Goal: Task Accomplishment & Management: Complete application form

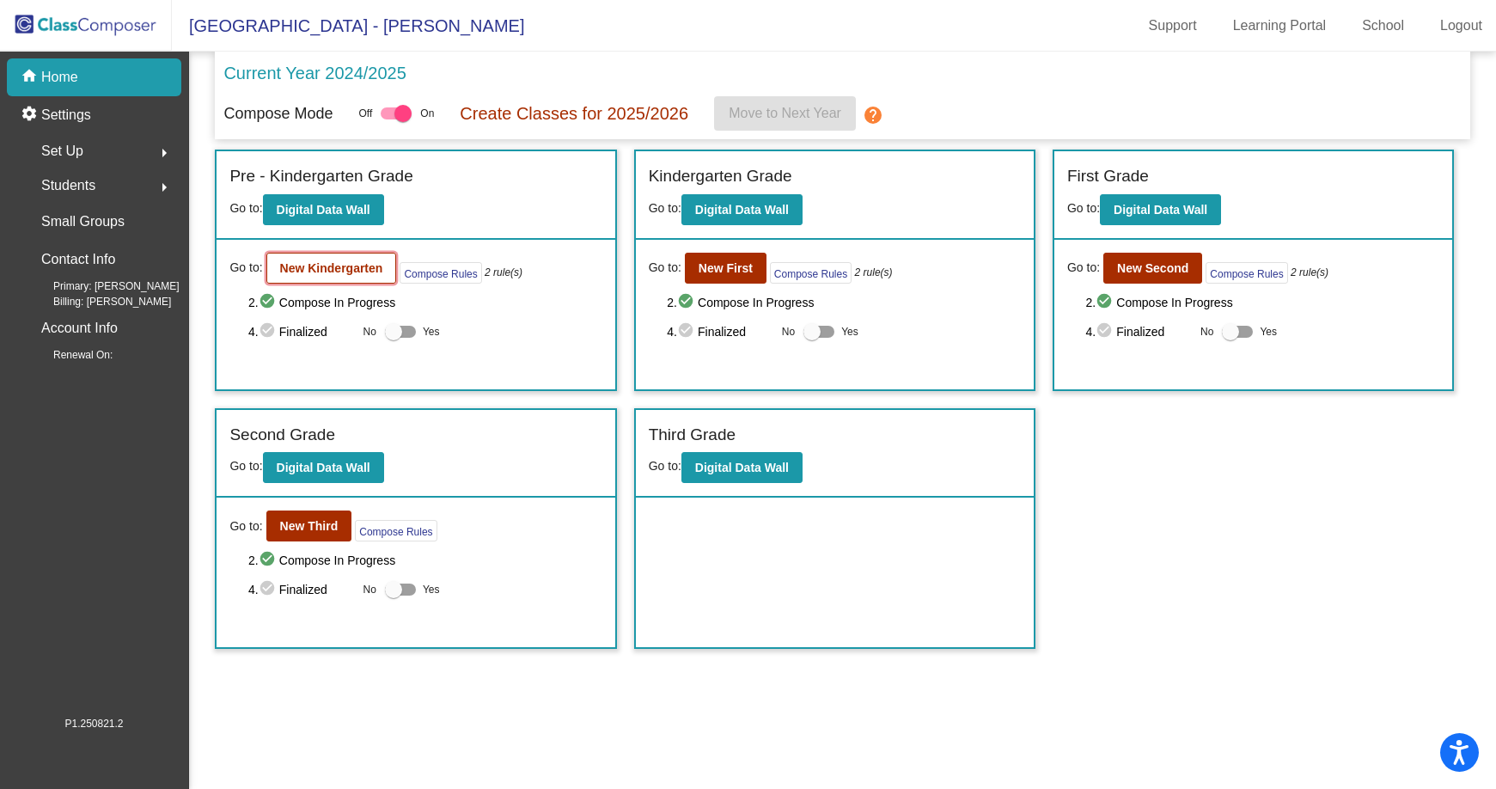
click at [324, 271] on b "New Kindergarten" at bounding box center [331, 268] width 103 height 14
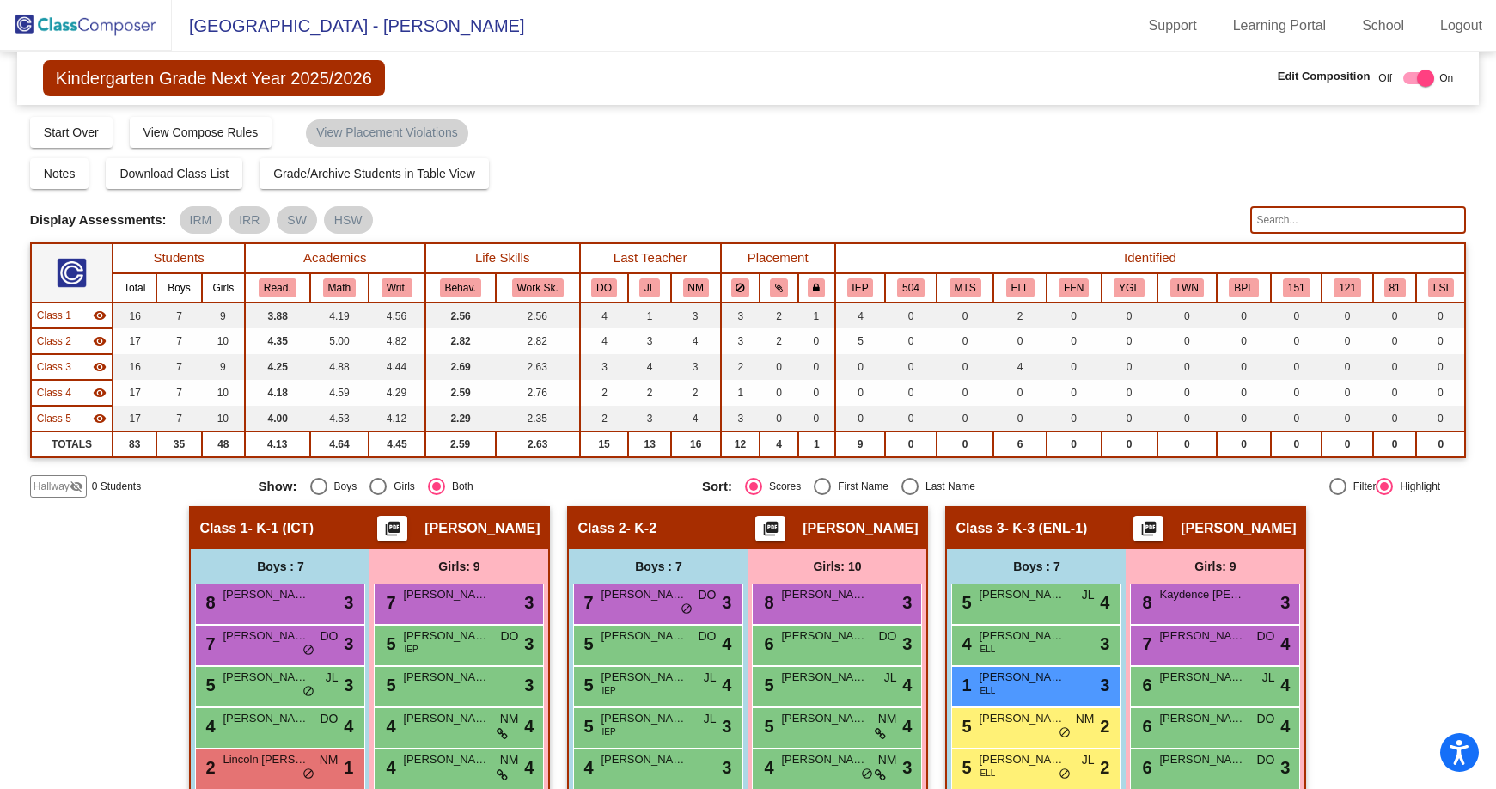
click at [50, 492] on span "Hallway" at bounding box center [52, 486] width 36 height 15
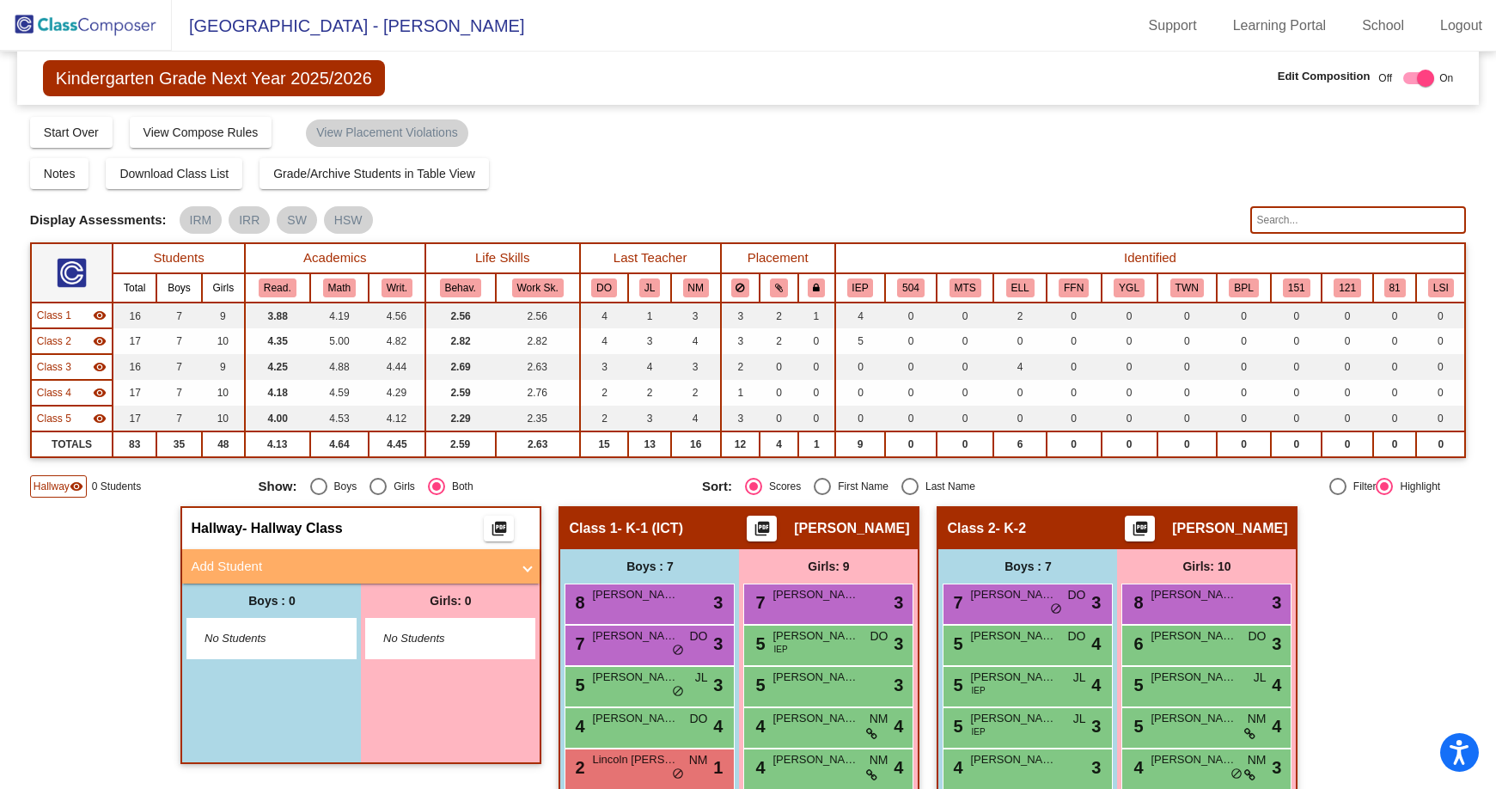
click at [292, 558] on mat-panel-title "Add Student" at bounding box center [351, 567] width 320 height 20
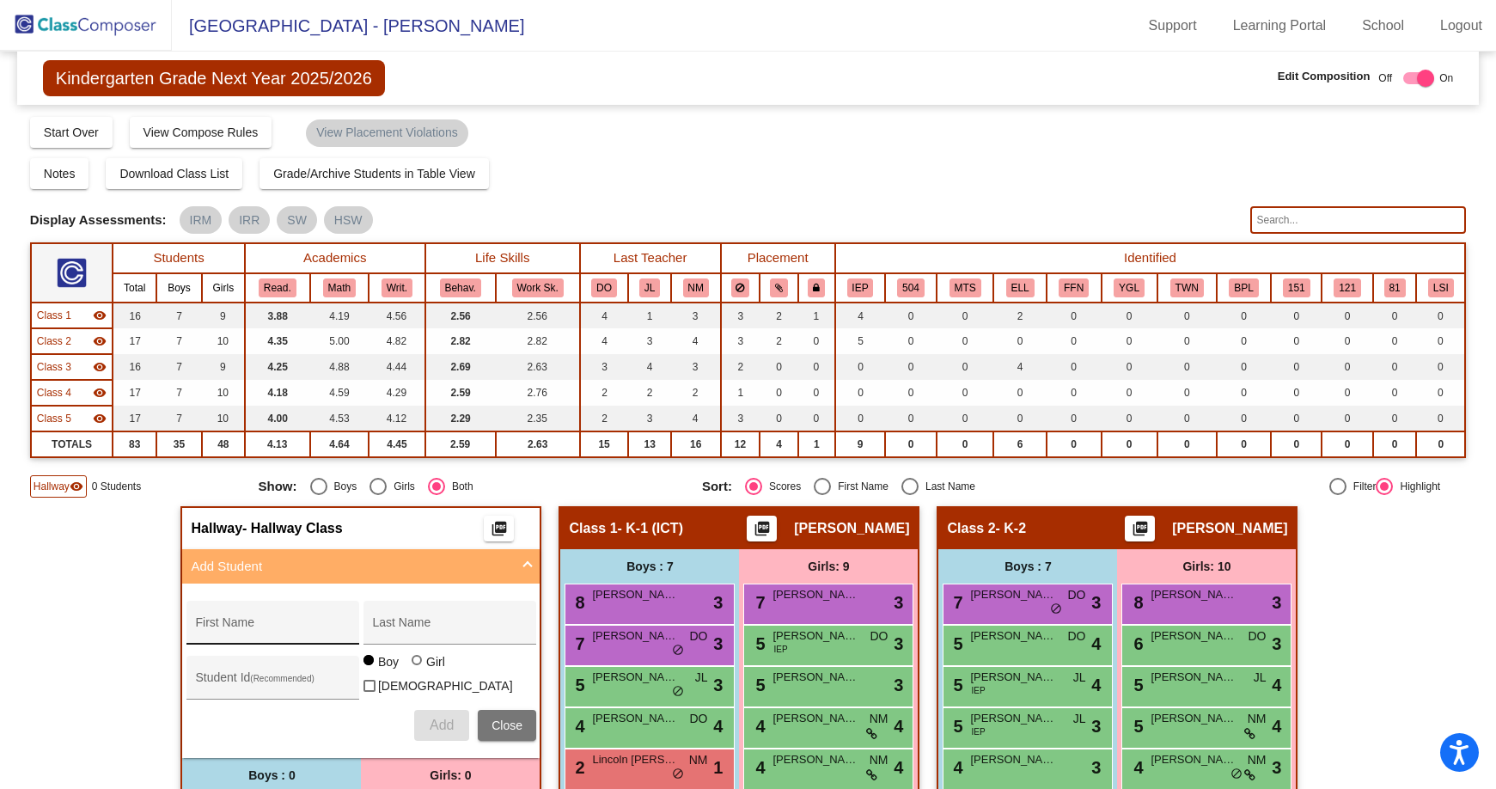
click at [294, 622] on input "First Name" at bounding box center [272, 629] width 155 height 14
type input "[PERSON_NAME]"
type input "Cantor"
click at [252, 684] on input "Student Id (Recommended)" at bounding box center [272, 684] width 155 height 14
type input "201392"
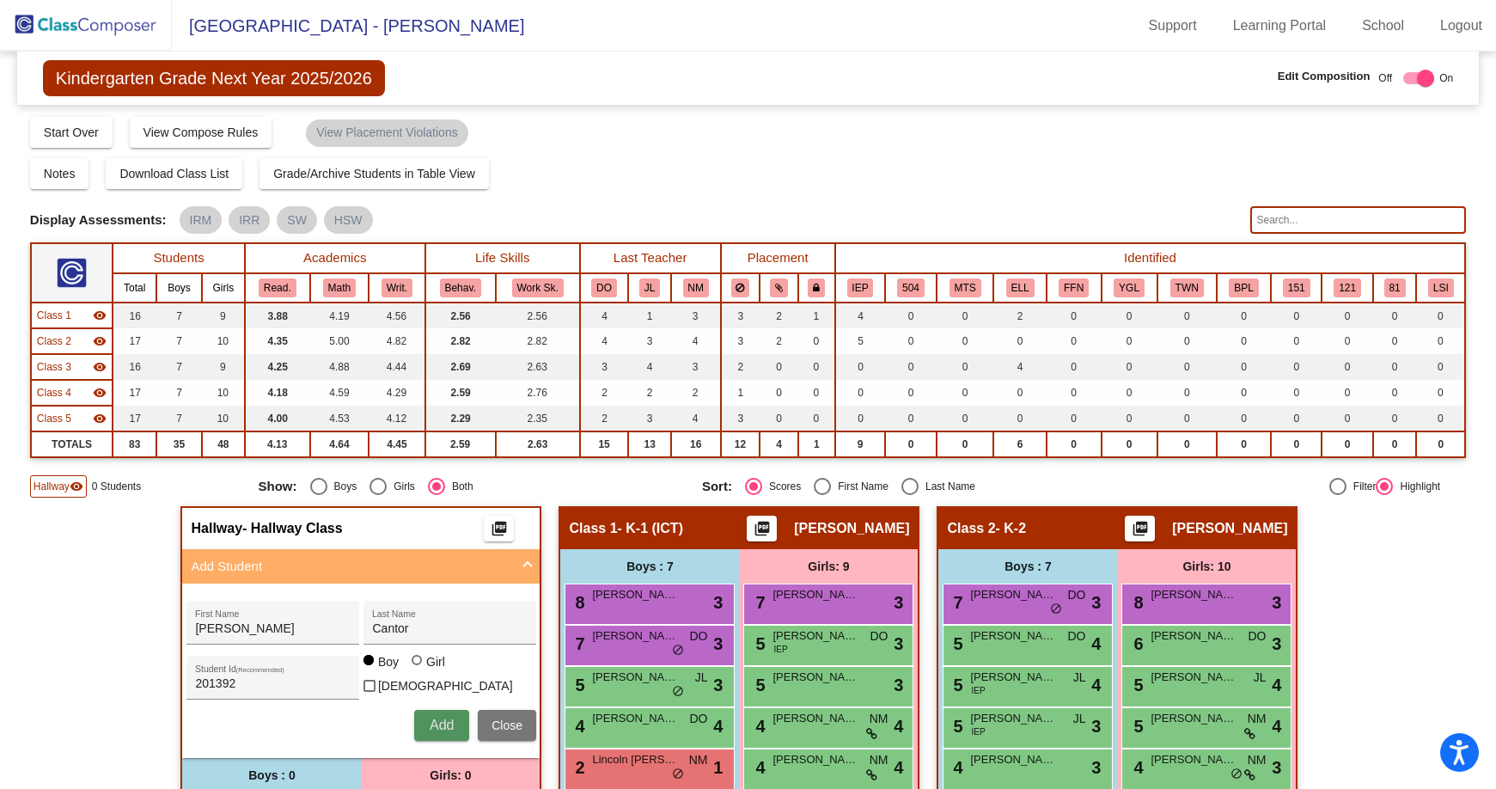
click at [430, 725] on span "Add" at bounding box center [442, 724] width 24 height 15
click at [308, 630] on input "First Name" at bounding box center [272, 629] width 155 height 14
type input "Jordan"
type input "[PERSON_NAME]"
click at [425, 669] on div "Girl" at bounding box center [435, 661] width 20 height 17
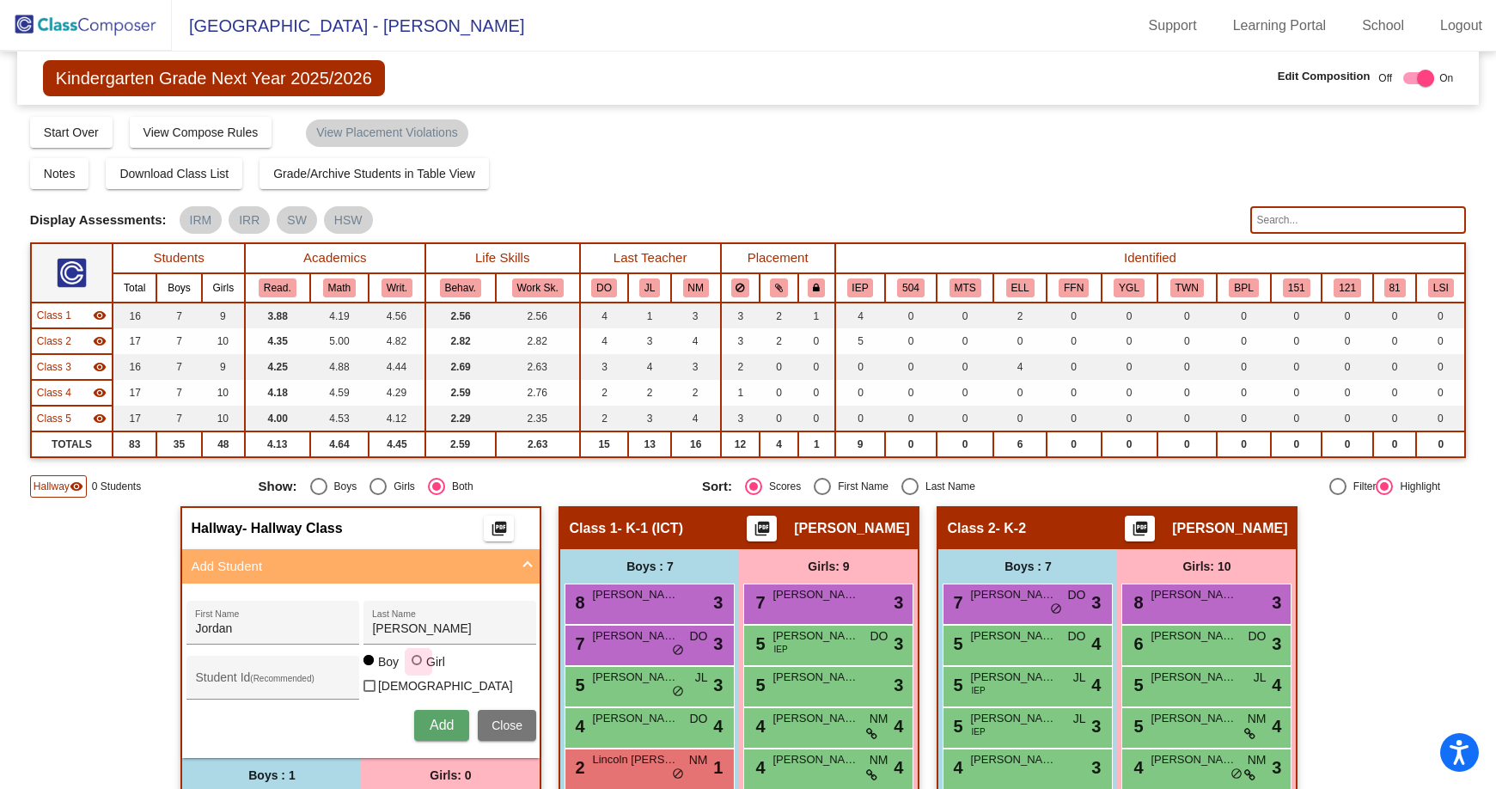
click at [418, 669] on input "Girl" at bounding box center [418, 669] width 1 height 1
radio input "true"
click at [307, 672] on div "Student Id (Recommended)" at bounding box center [272, 681] width 155 height 35
type input "201395"
click at [431, 727] on span "Add" at bounding box center [442, 724] width 24 height 15
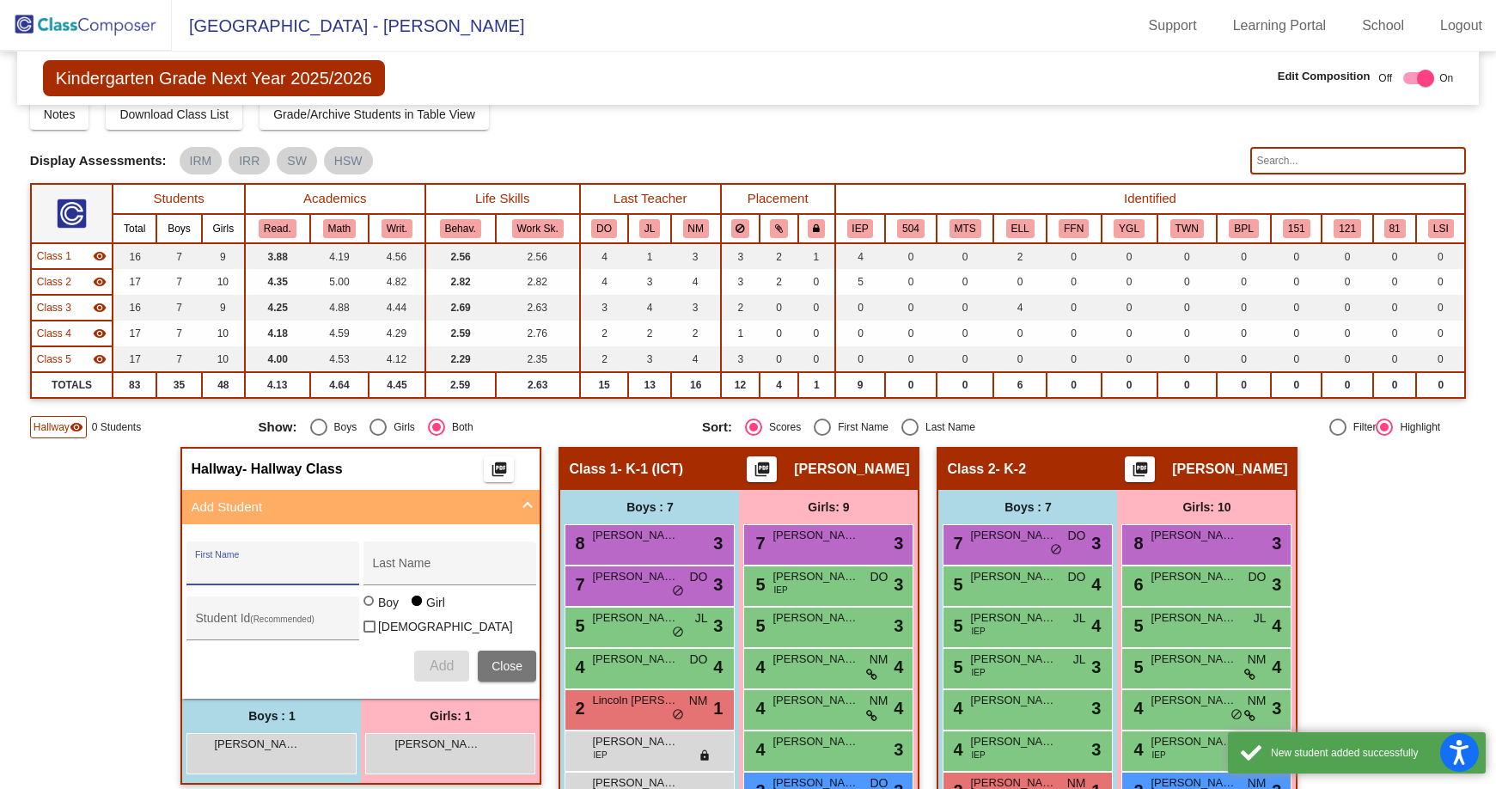
scroll to position [86, 0]
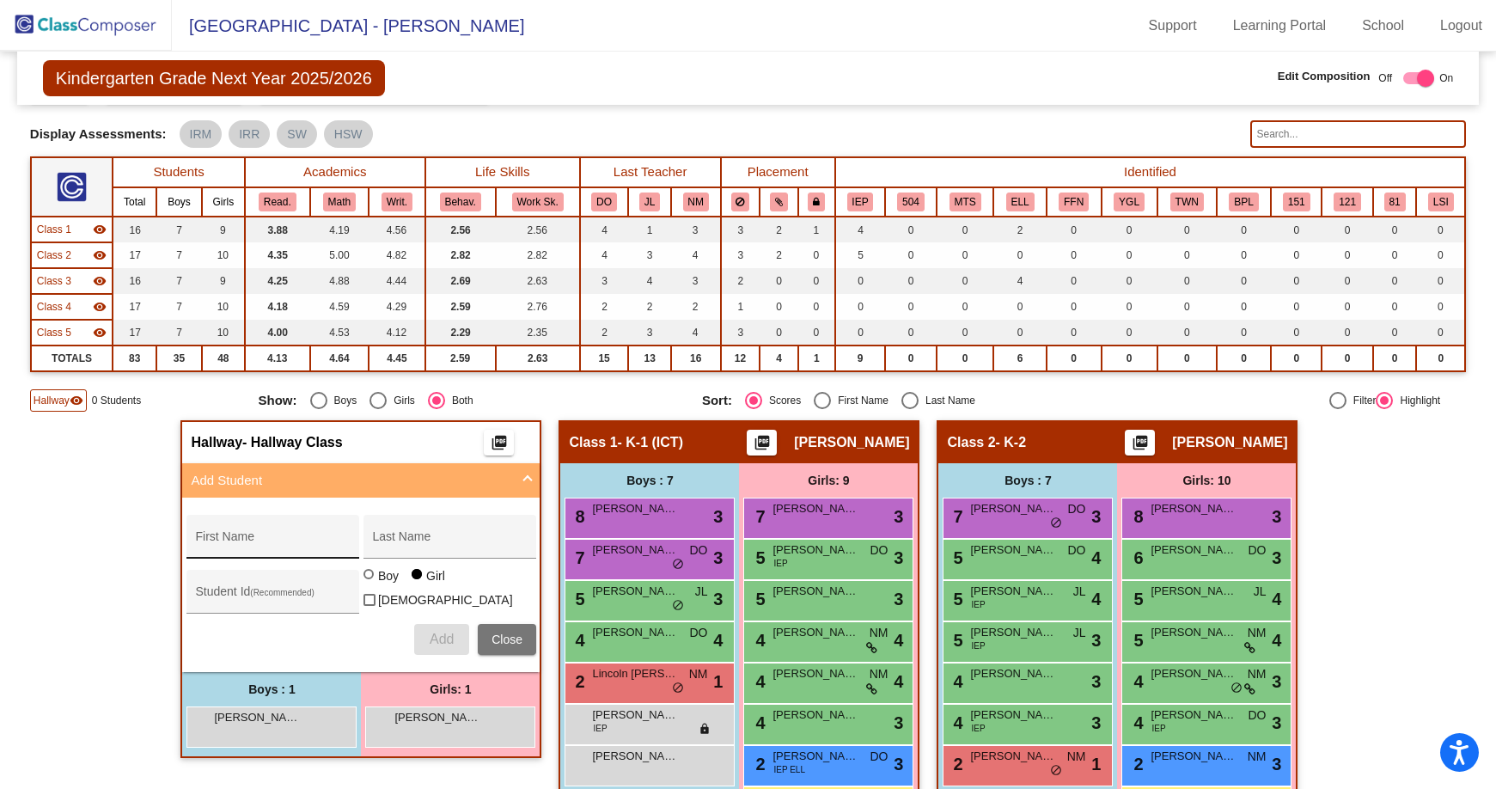
click at [300, 524] on div "First Name" at bounding box center [272, 541] width 155 height 35
type input "Jaxson"
type input "[PERSON_NAME]"
click at [366, 579] on div at bounding box center [368, 574] width 10 height 10
click at [369, 583] on input "Boy" at bounding box center [369, 583] width 1 height 1
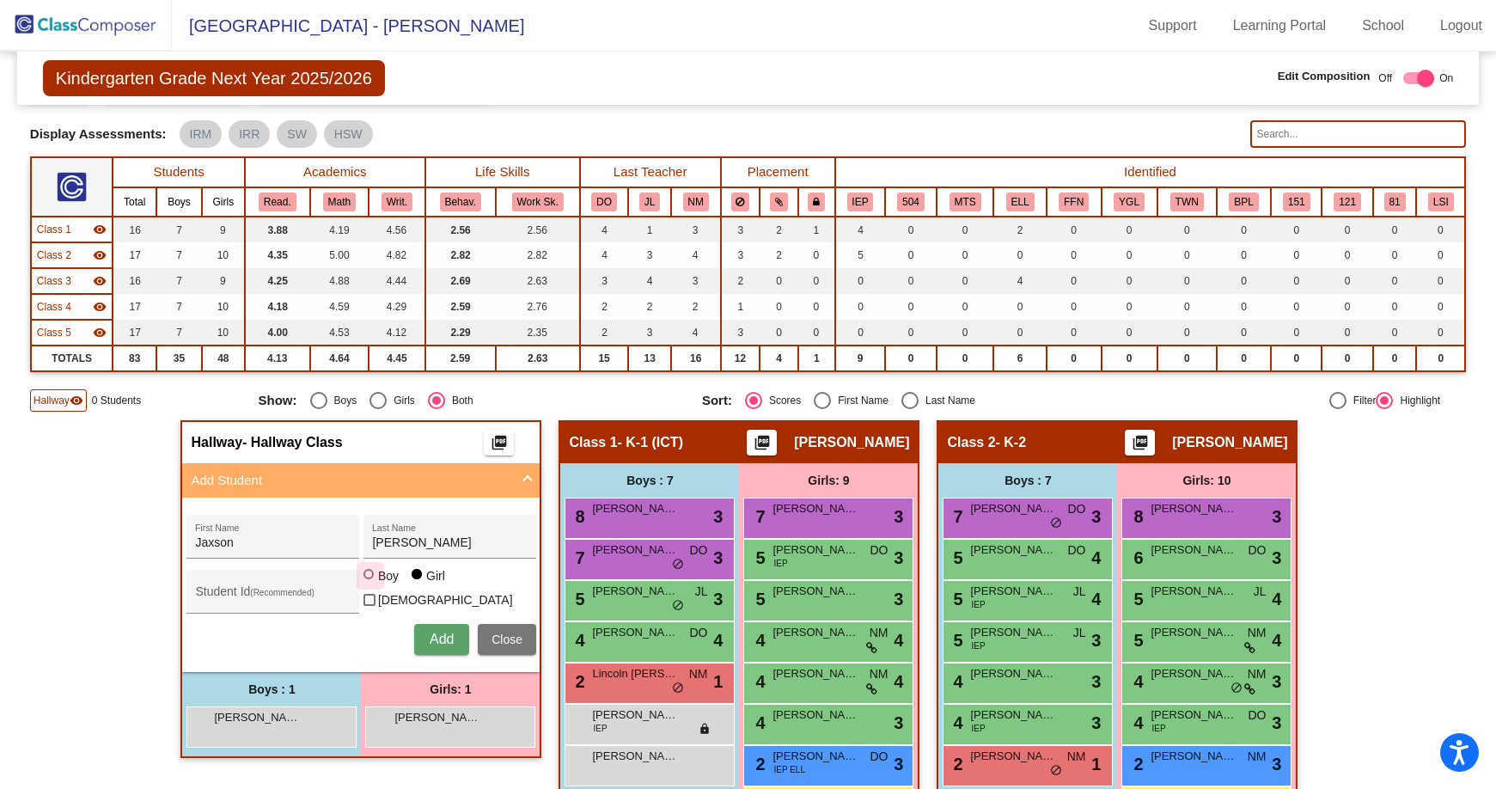
radio input "true"
click at [308, 595] on input "Student Id (Recommended)" at bounding box center [272, 598] width 155 height 14
type input "201374"
click at [431, 635] on span "Add" at bounding box center [442, 639] width 24 height 15
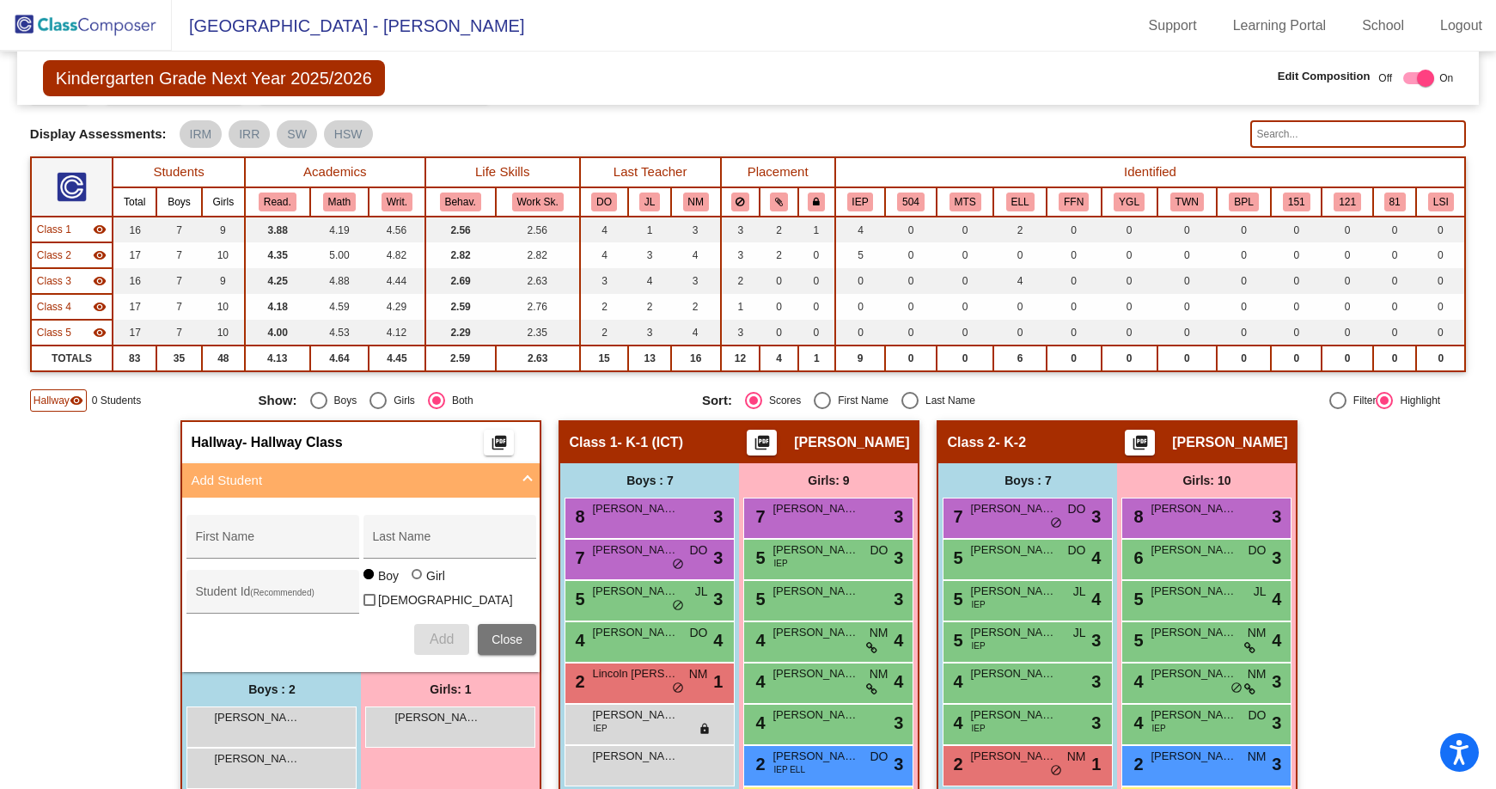
click at [105, 33] on img at bounding box center [86, 25] width 172 height 51
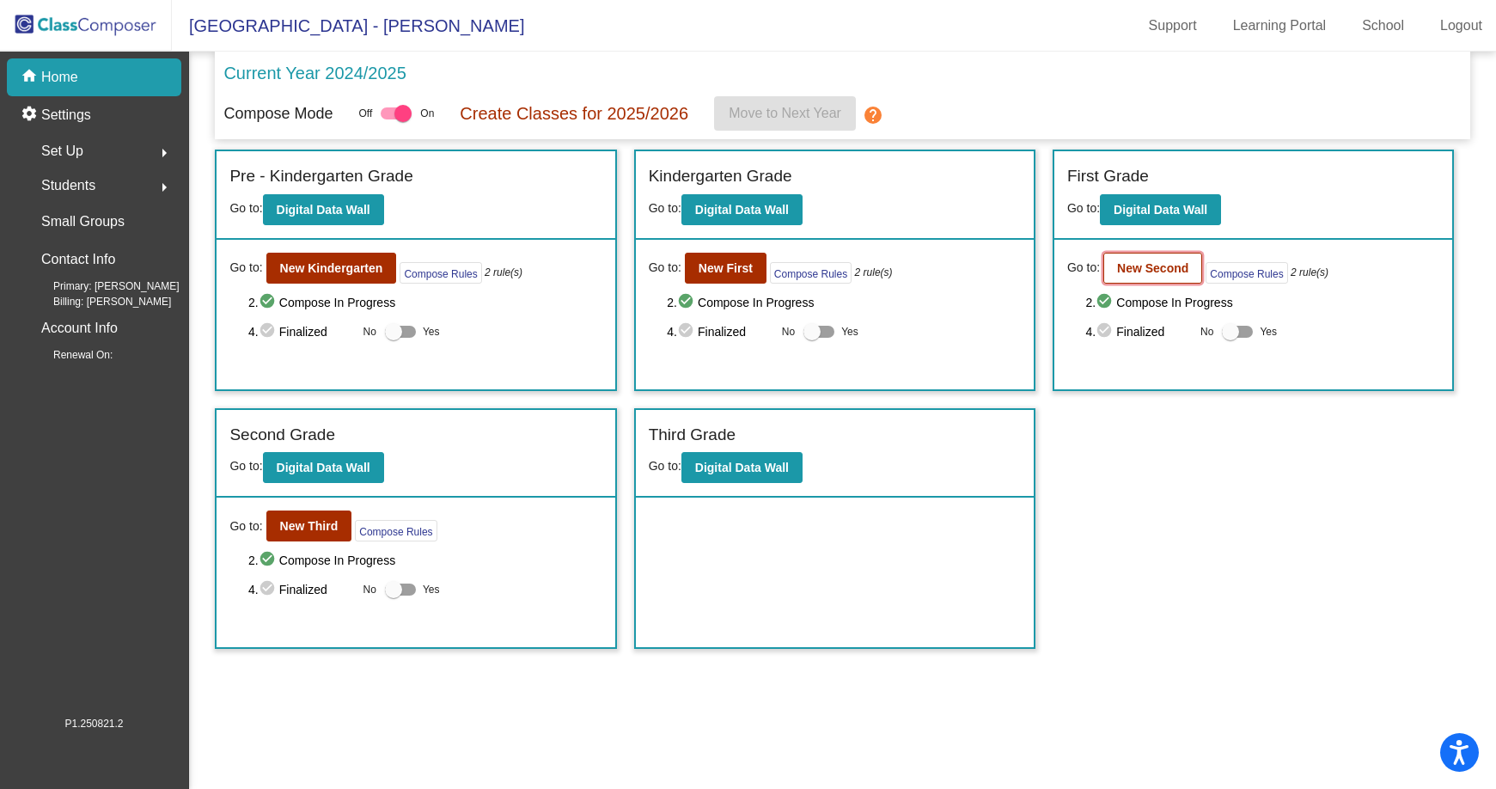
click at [1164, 267] on b "New Second" at bounding box center [1152, 268] width 71 height 14
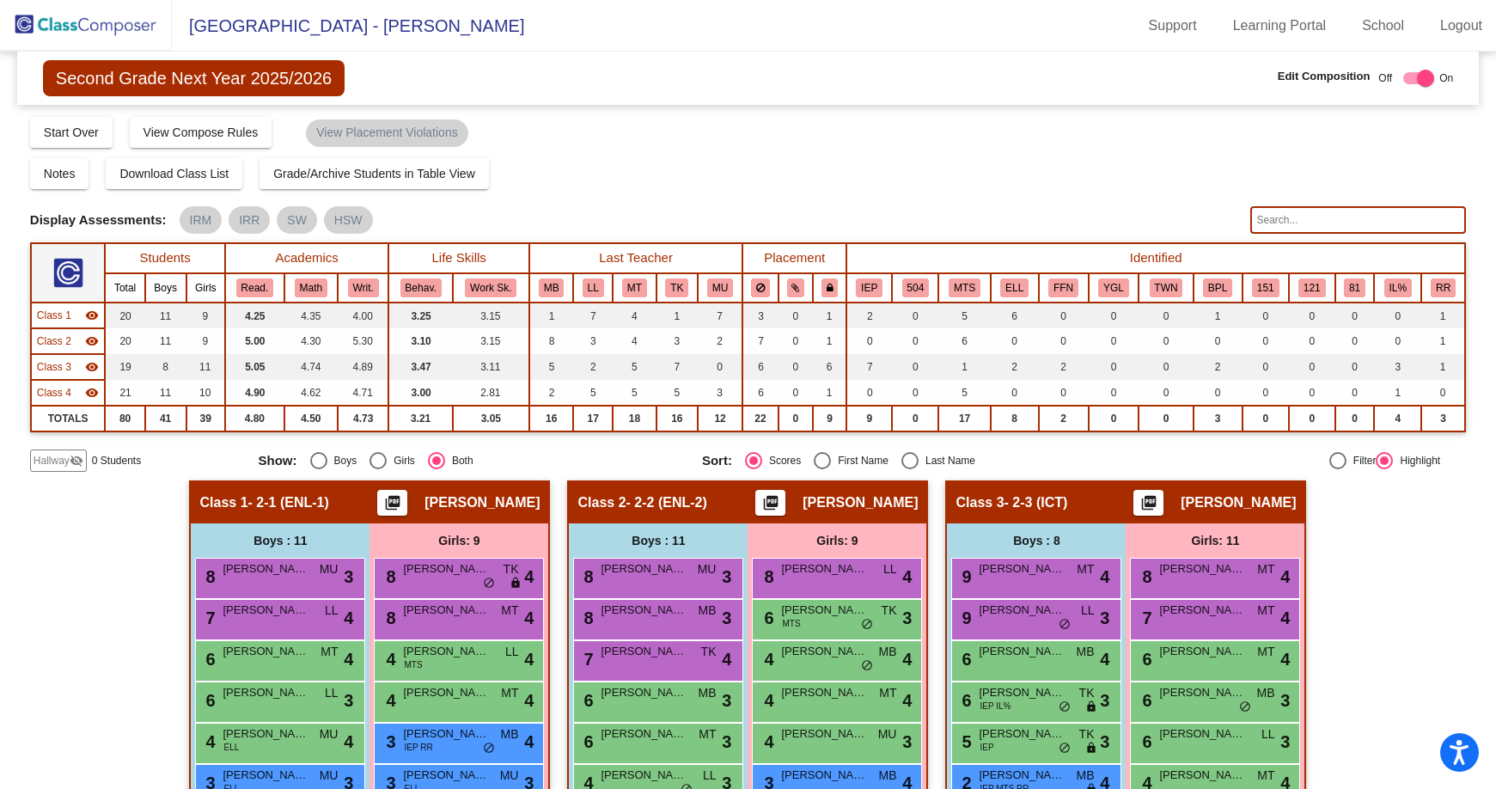
click at [118, 31] on img at bounding box center [86, 25] width 172 height 51
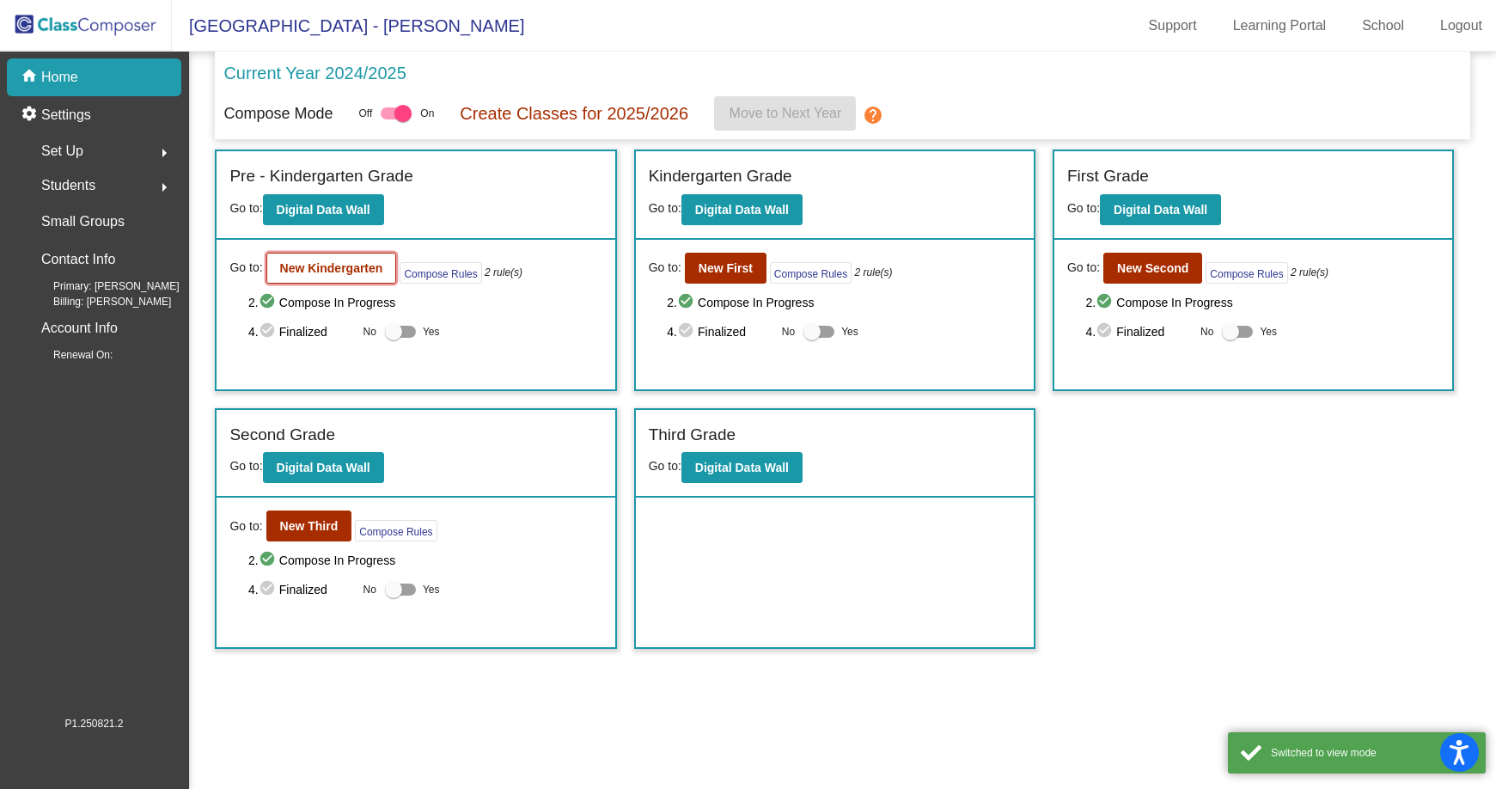
click at [321, 266] on b "New Kindergarten" at bounding box center [331, 268] width 103 height 14
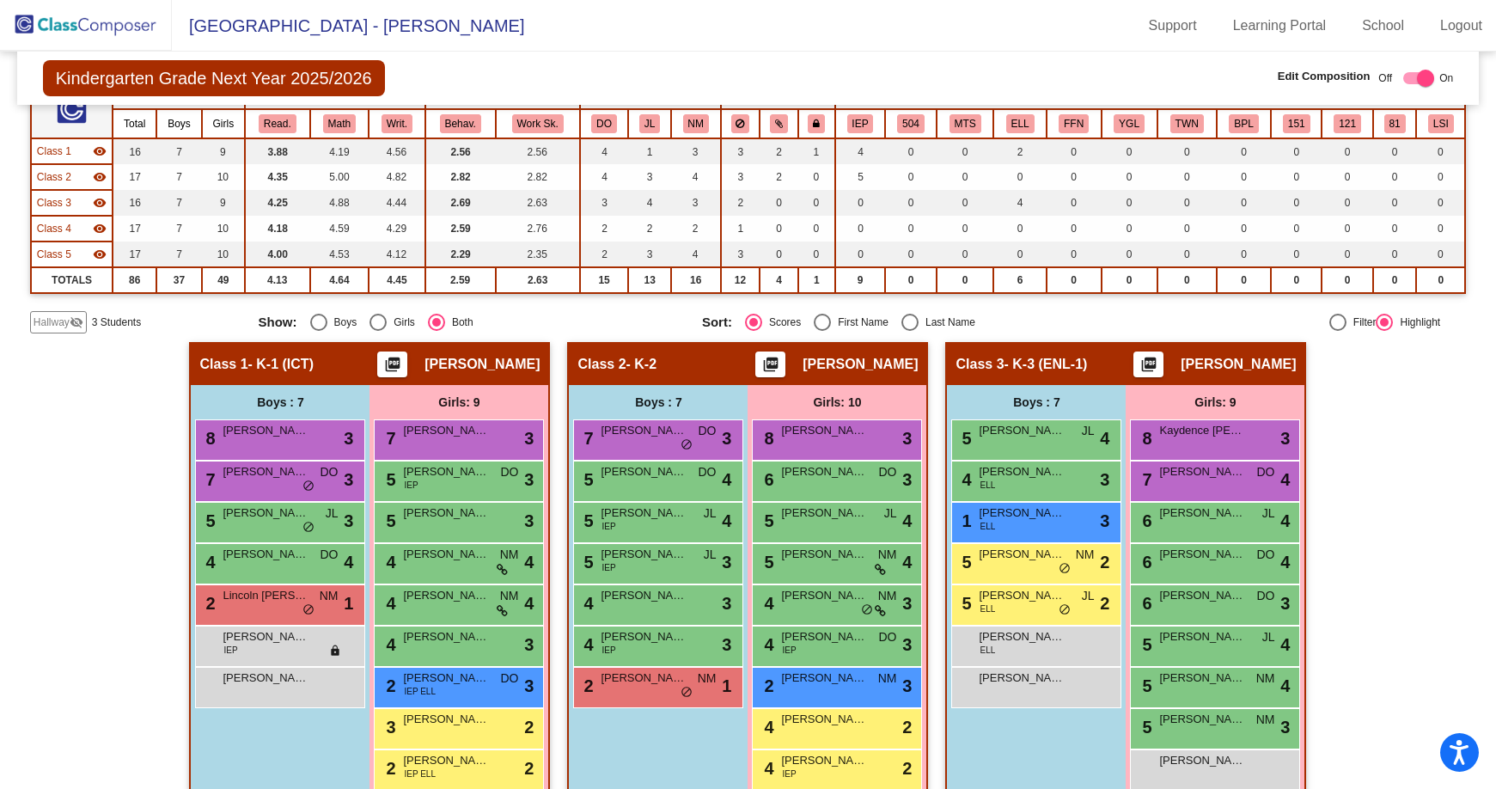
scroll to position [172, 0]
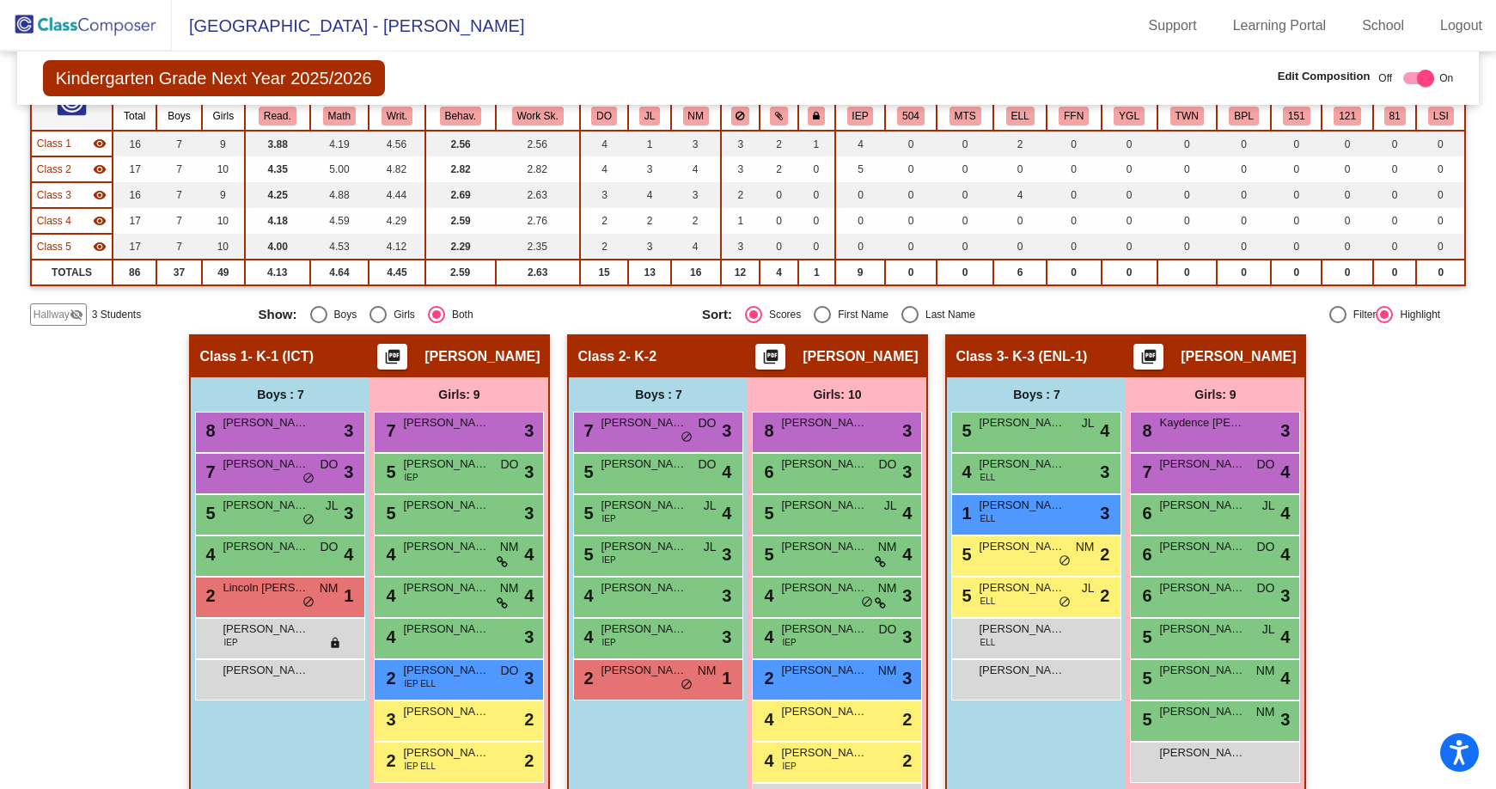
click at [55, 317] on span "Hallway" at bounding box center [52, 314] width 36 height 15
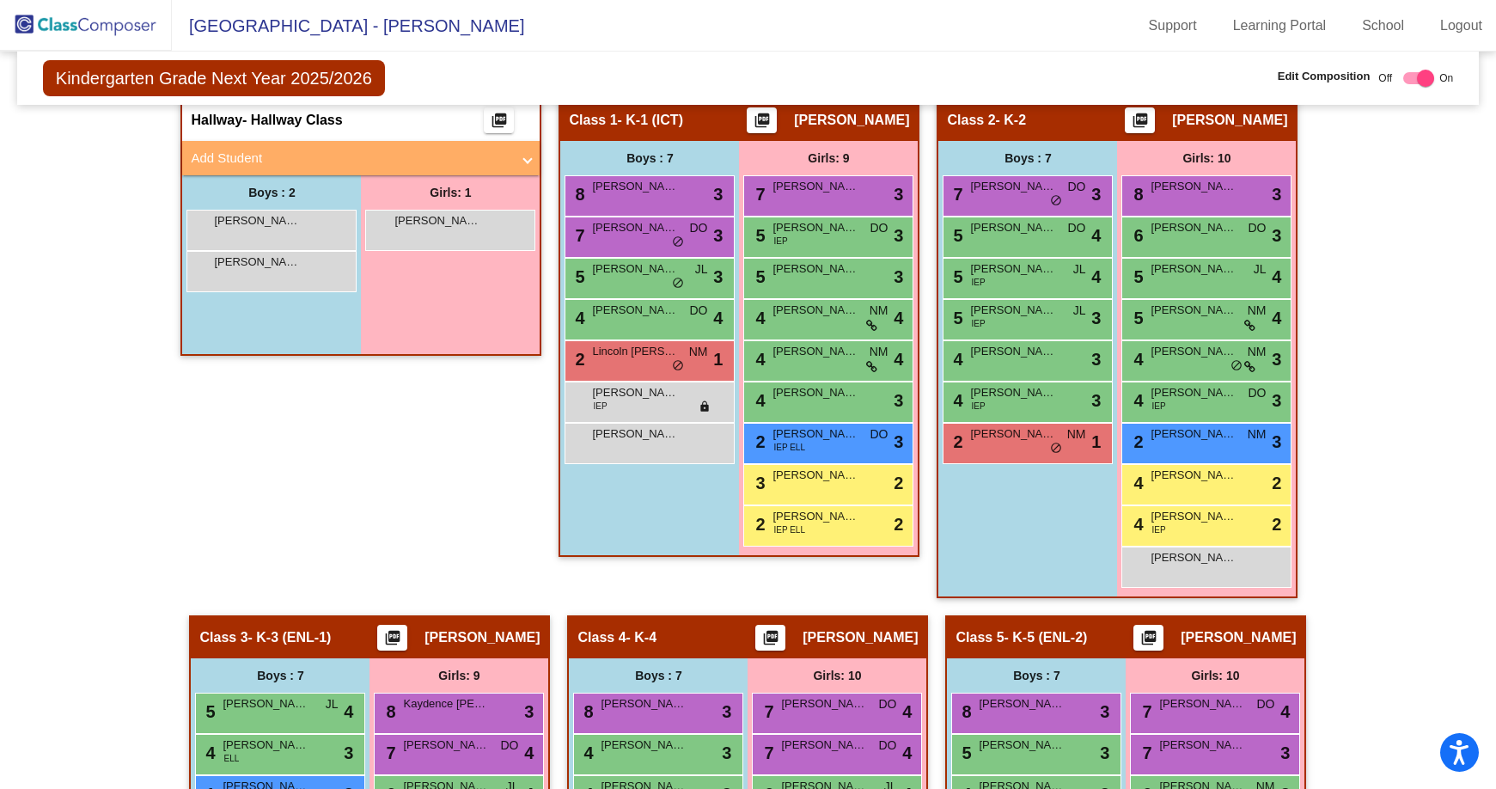
scroll to position [322, 0]
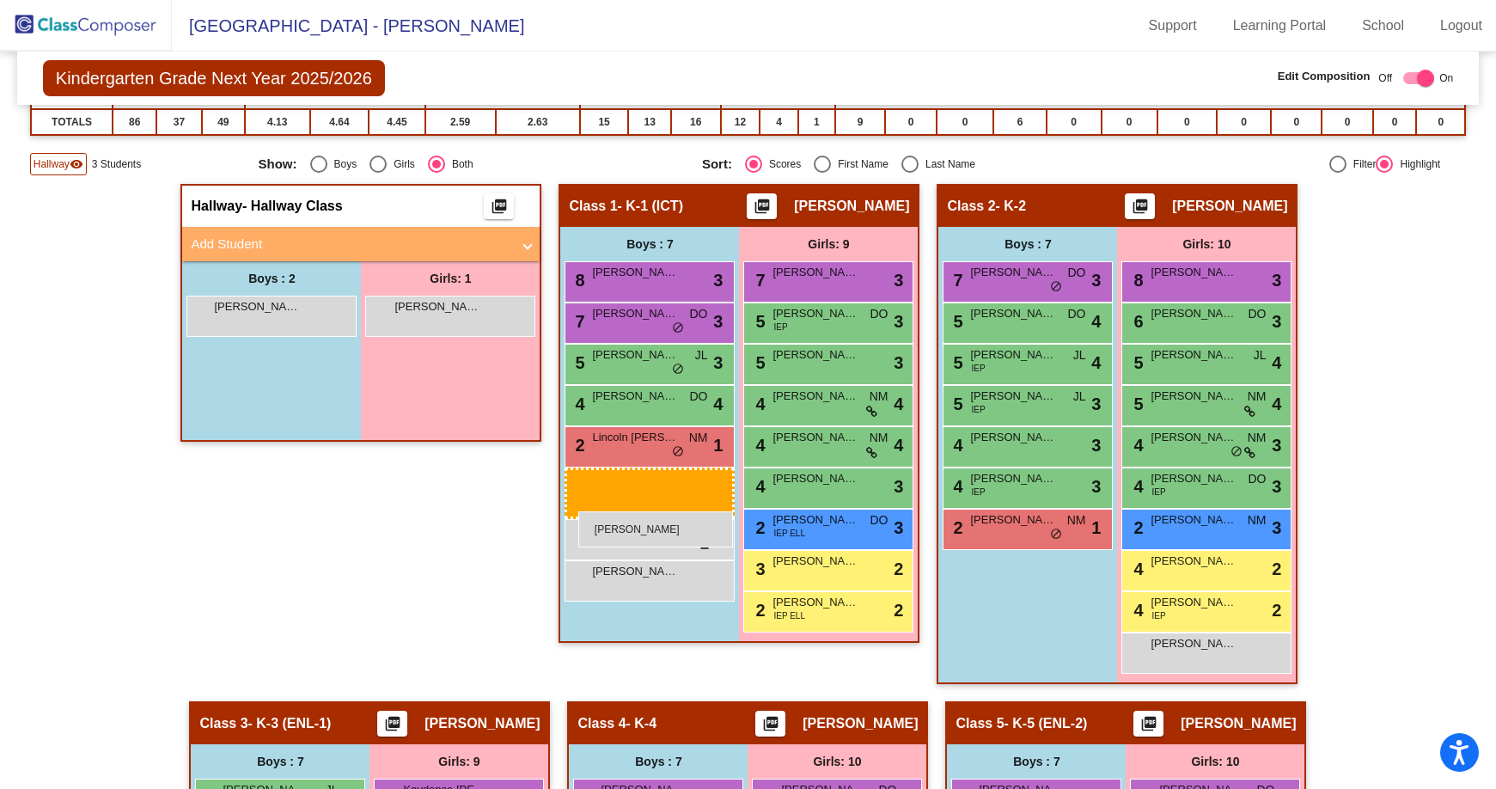
drag, startPoint x: 268, startPoint y: 315, endPoint x: 578, endPoint y: 511, distance: 366.9
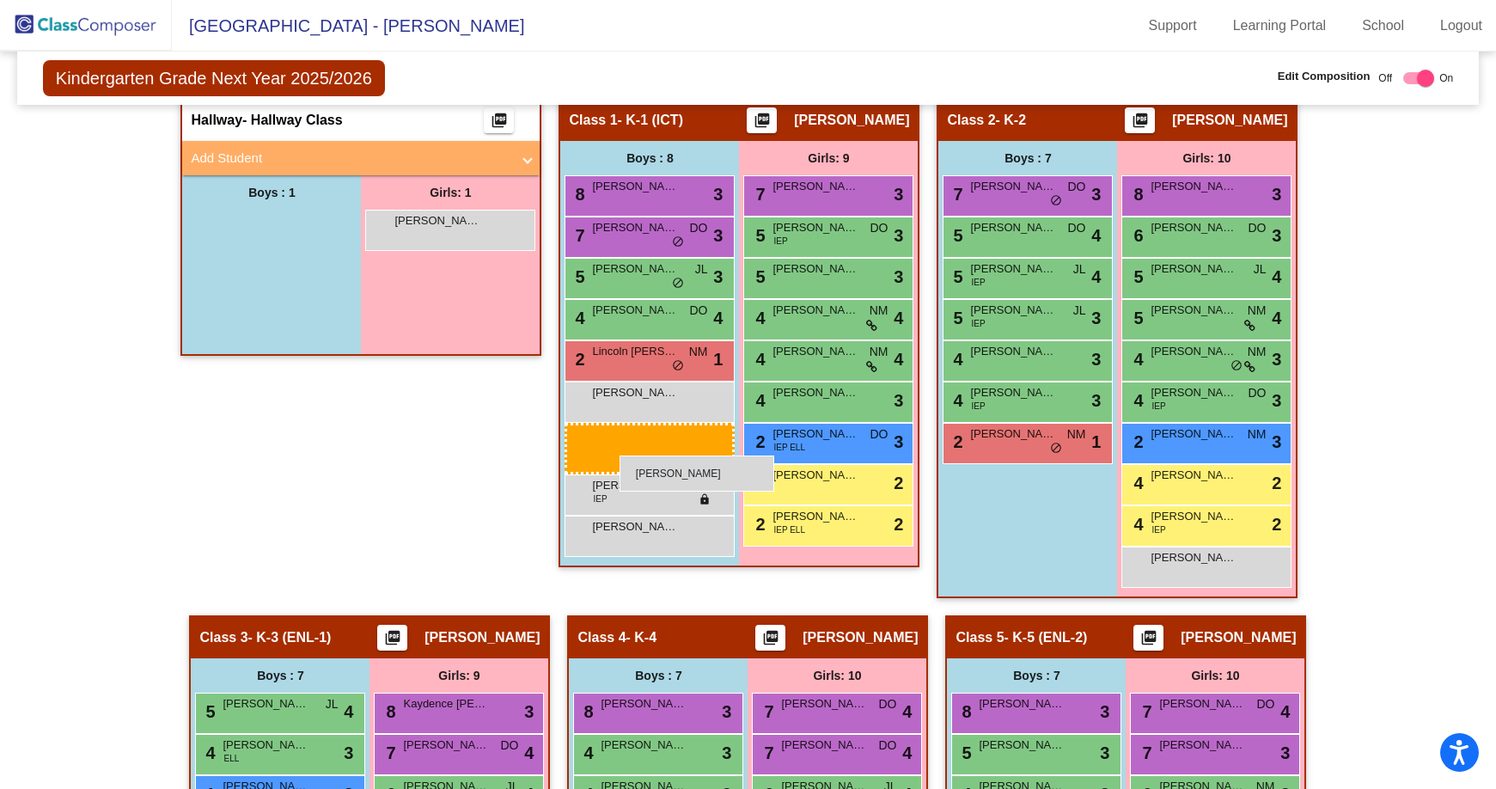
scroll to position [752, 0]
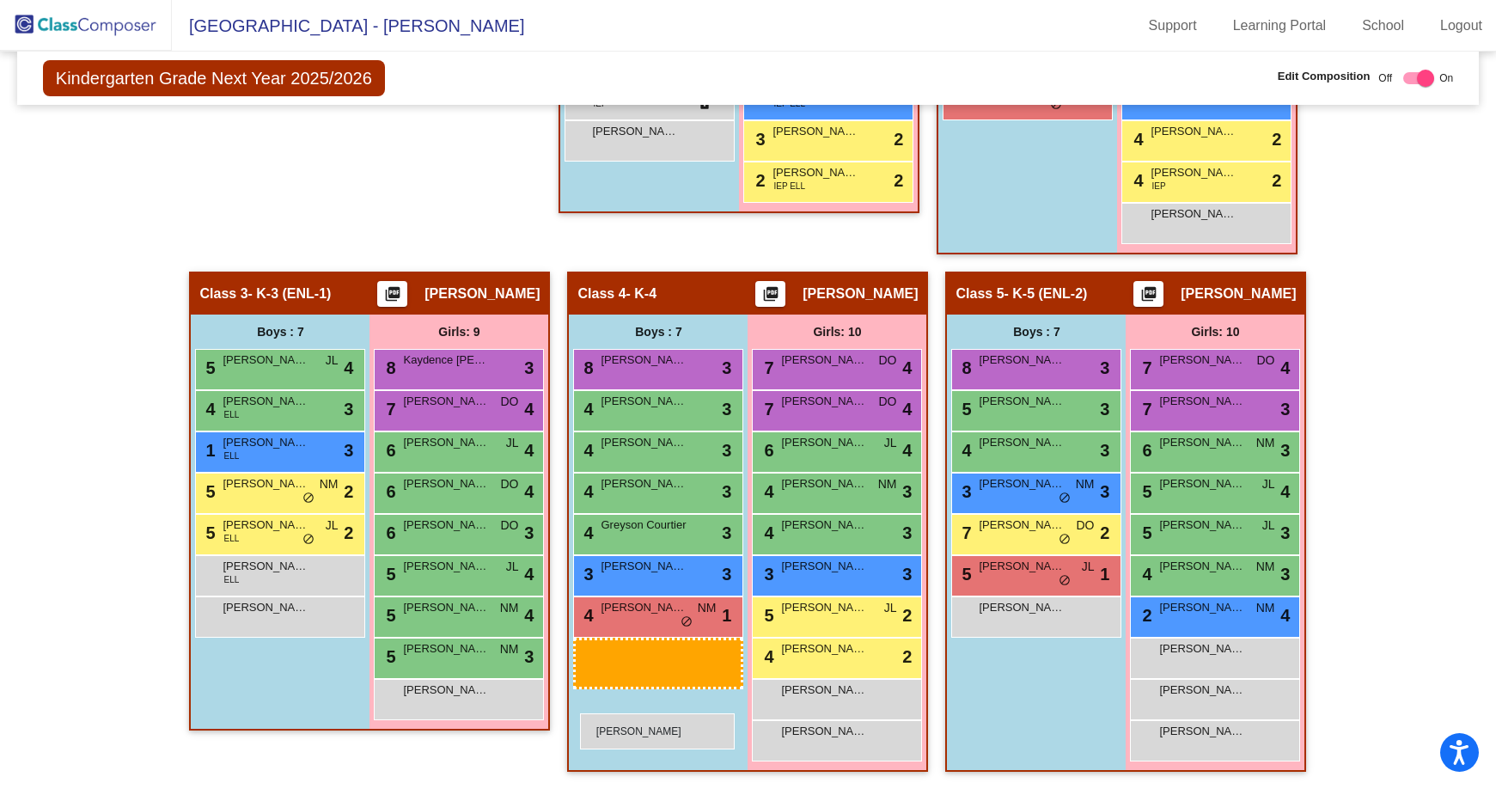
drag, startPoint x: 272, startPoint y: 232, endPoint x: 580, endPoint y: 713, distance: 571.1
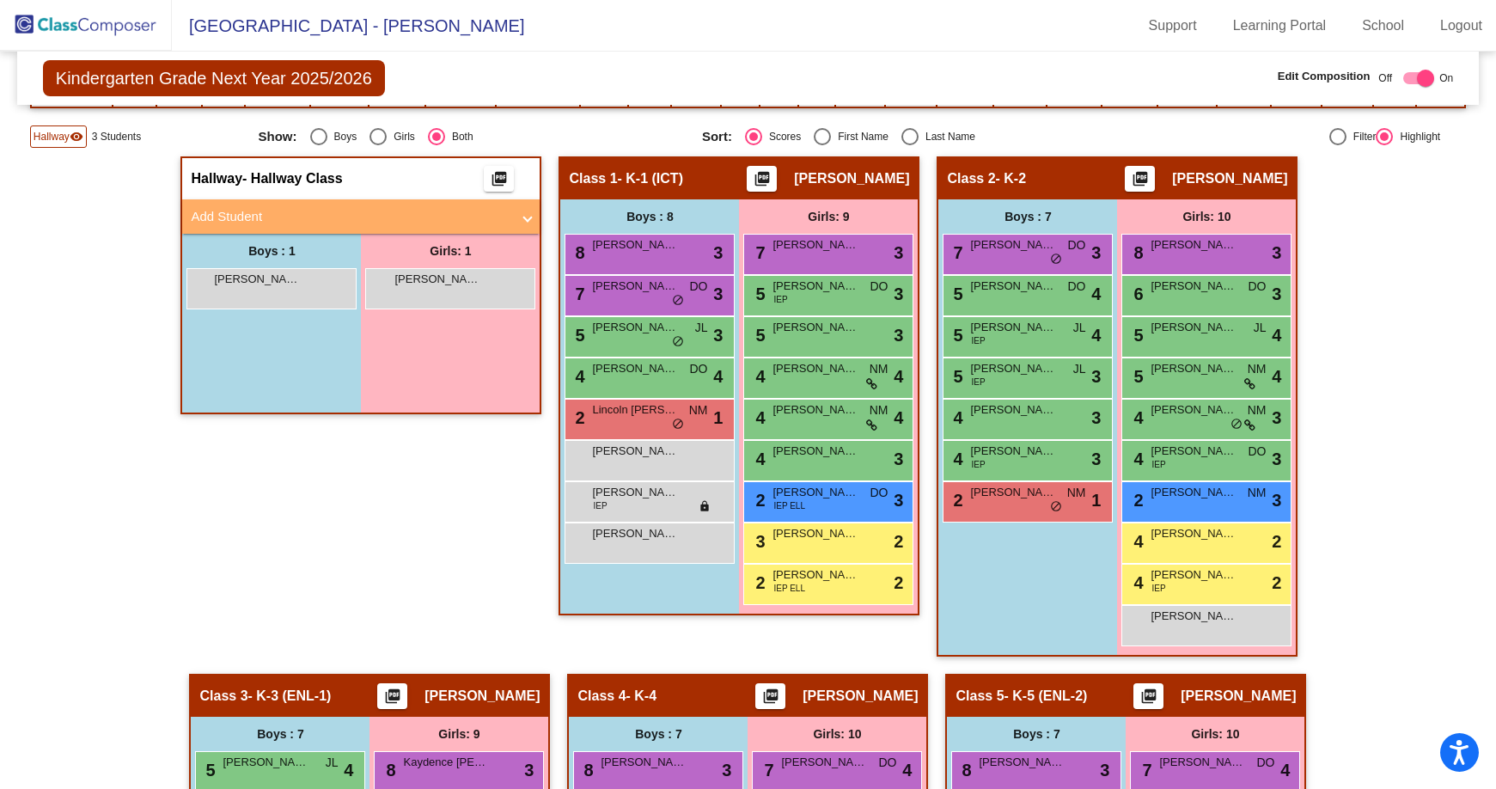
scroll to position [322, 0]
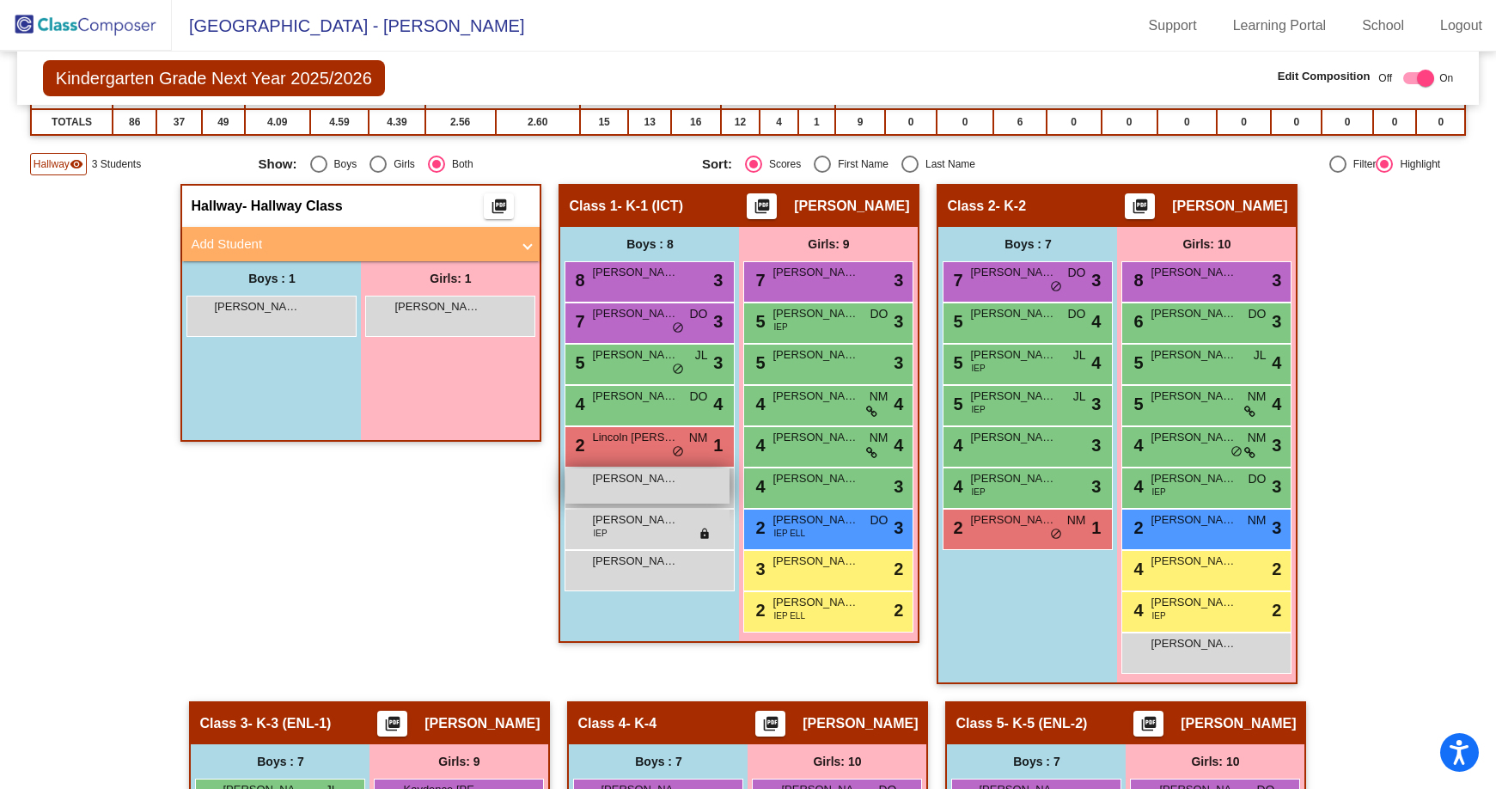
click at [628, 492] on div "[PERSON_NAME] lock do_not_disturb_alt" at bounding box center [647, 485] width 164 height 35
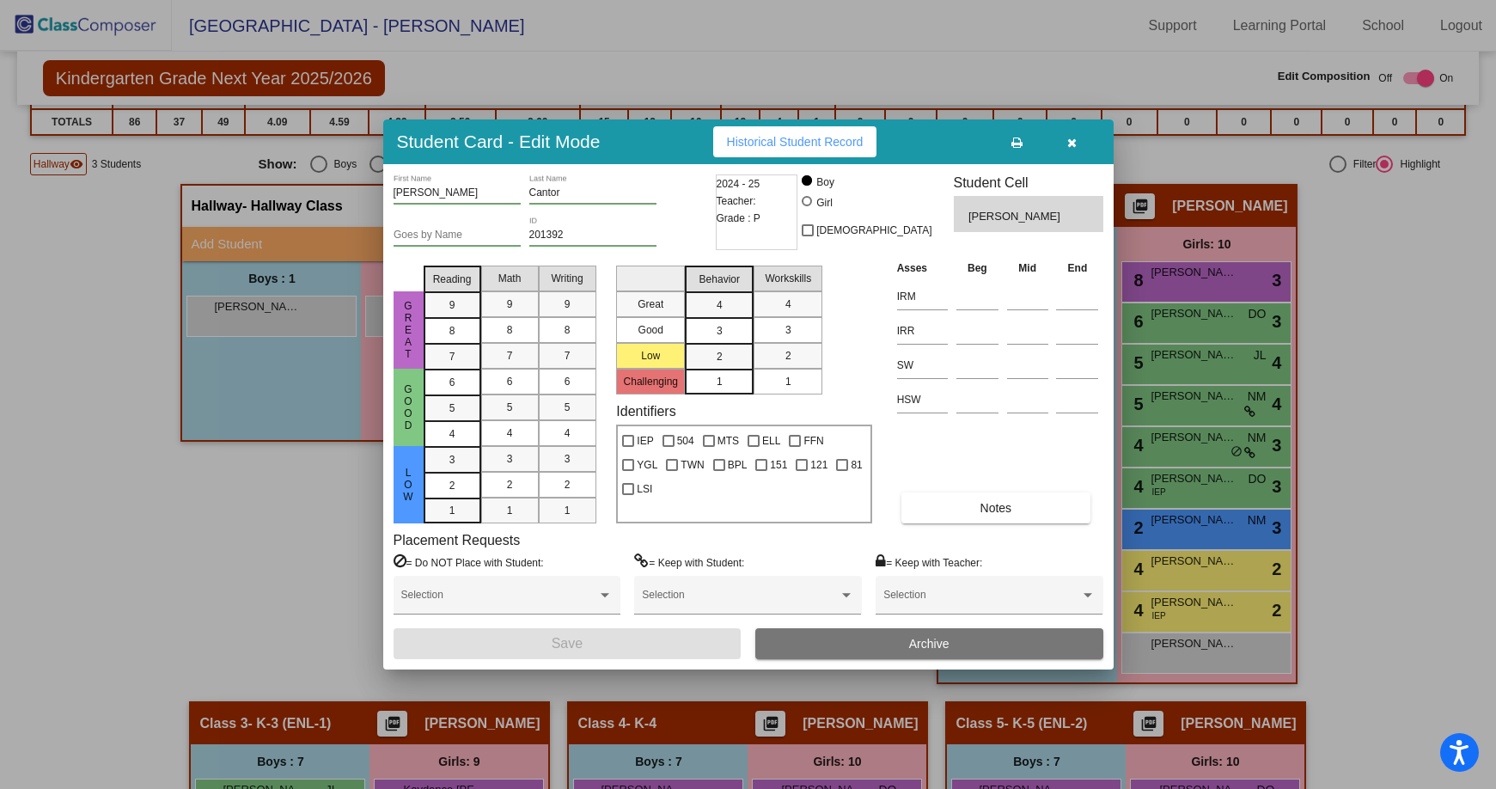
click at [325, 480] on div at bounding box center [748, 394] width 1496 height 789
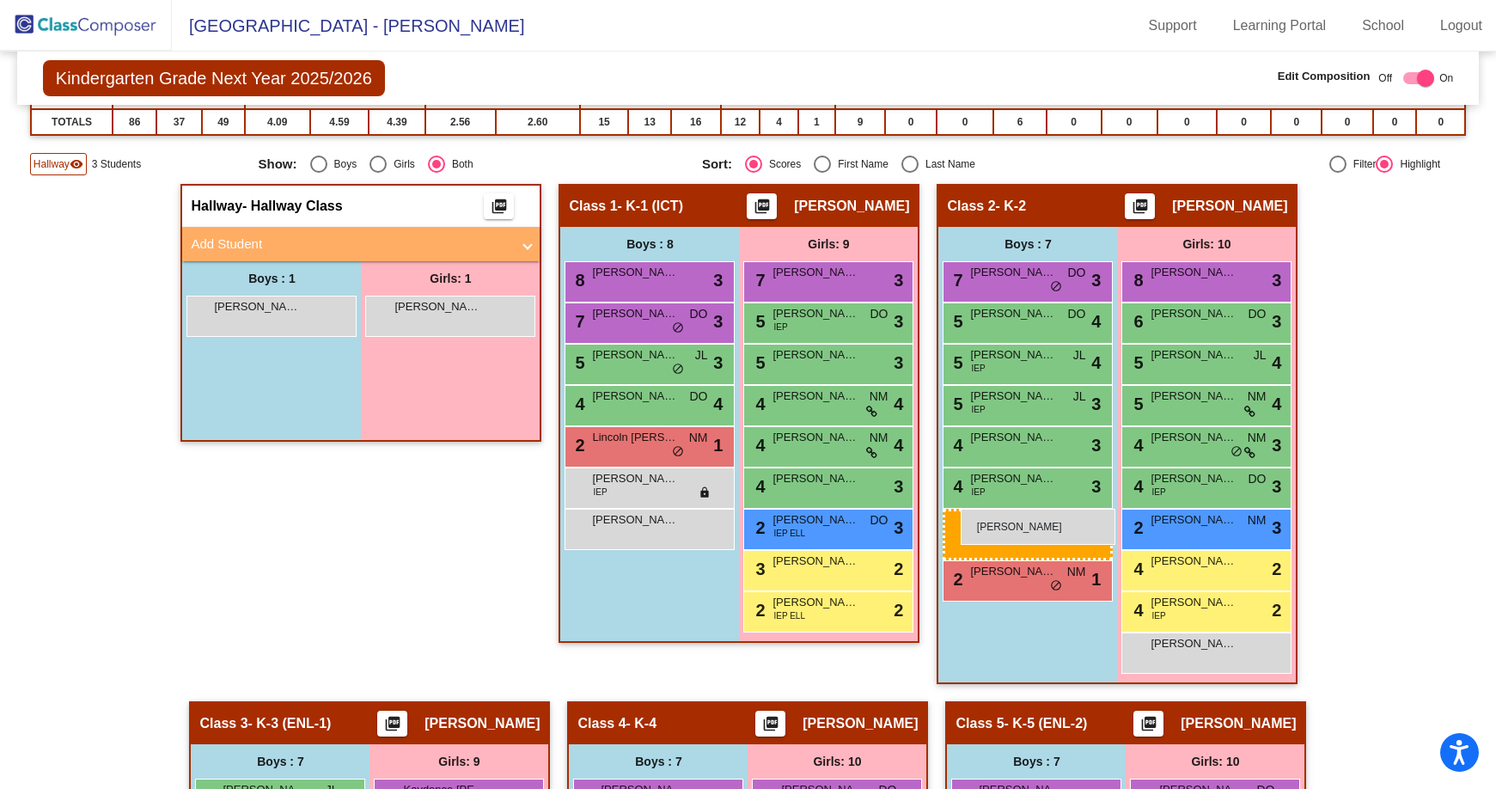
drag, startPoint x: 605, startPoint y: 482, endPoint x: 961, endPoint y: 509, distance: 356.7
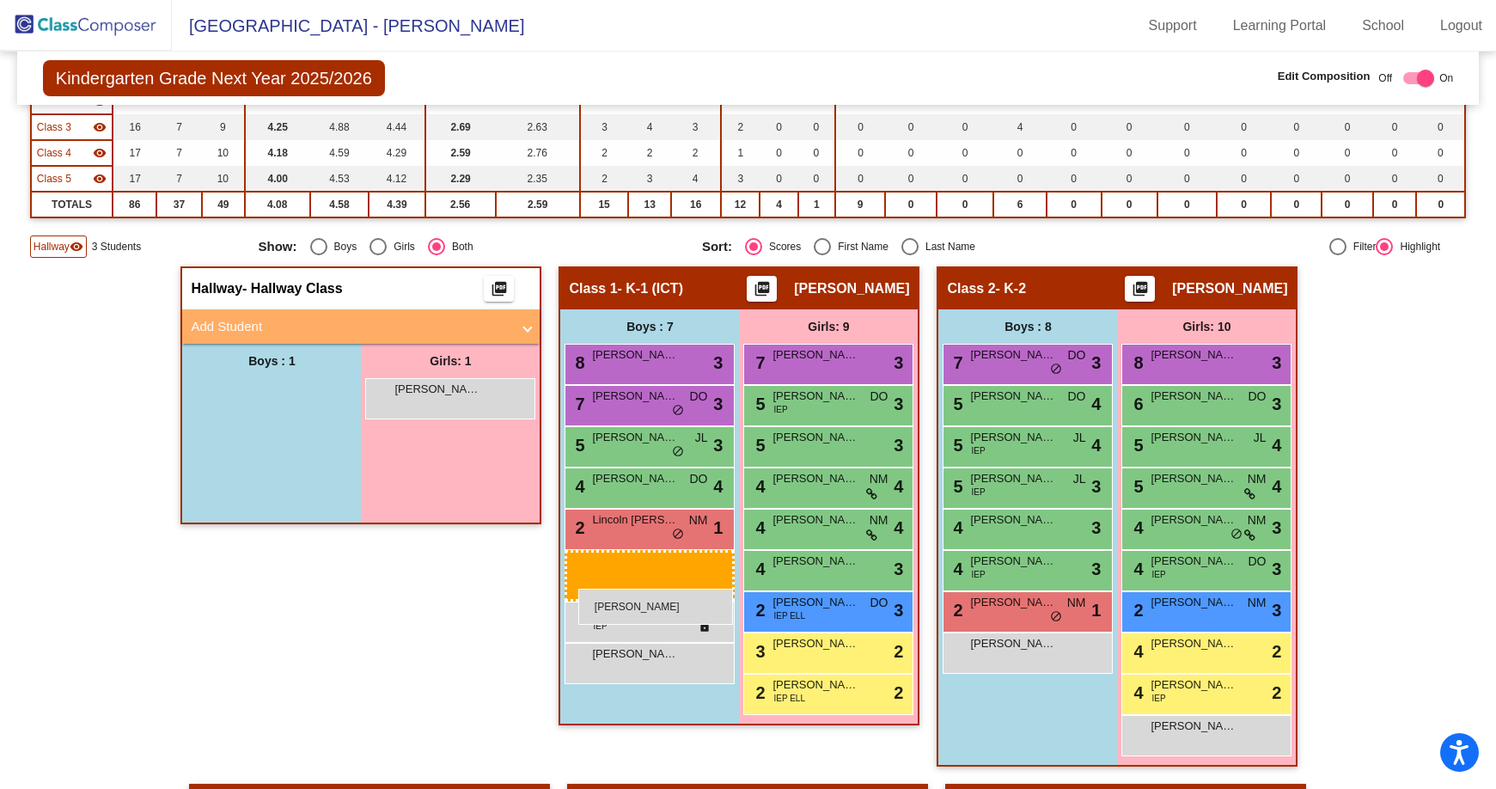
scroll to position [236, 0]
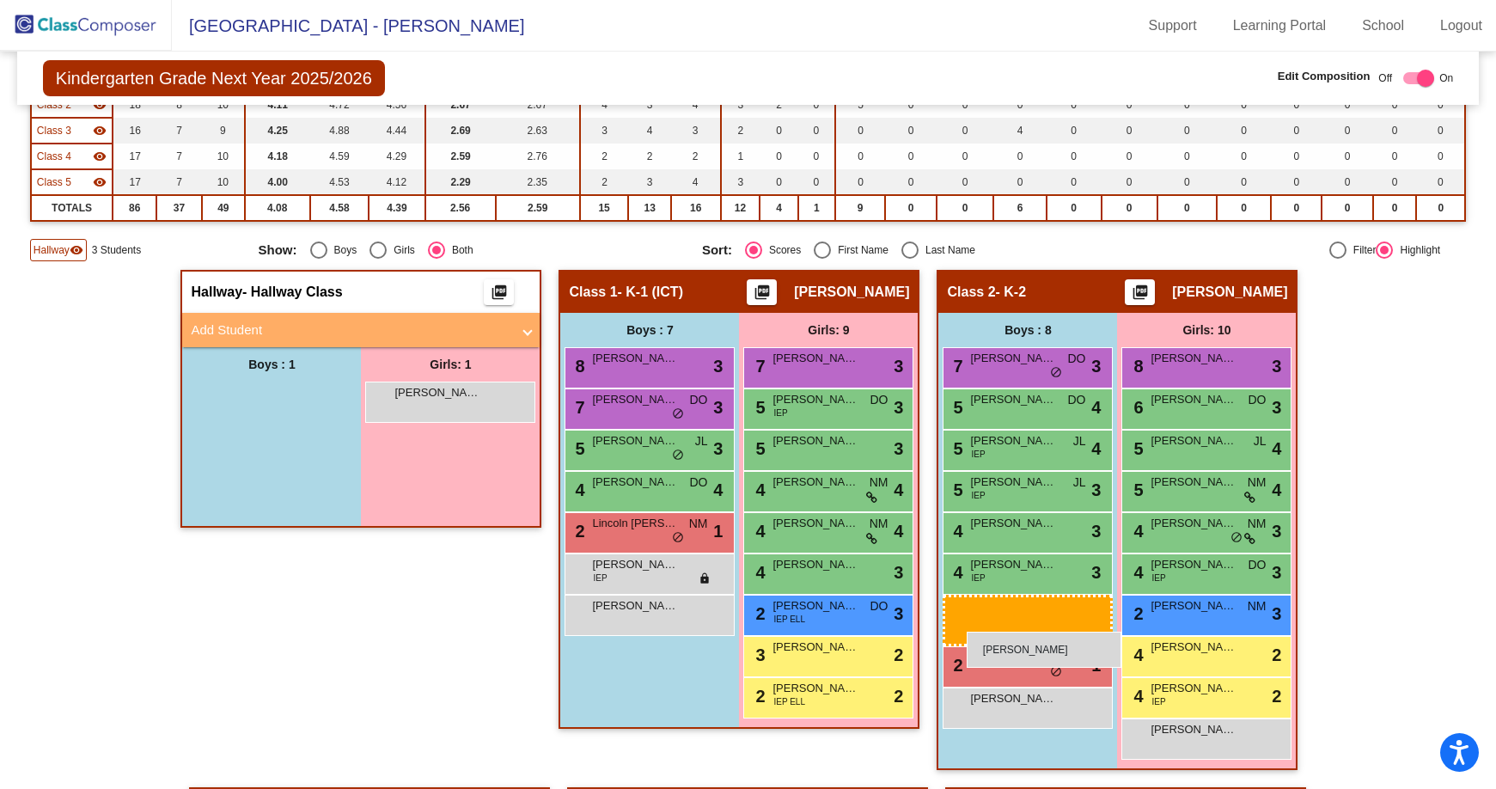
drag, startPoint x: 252, startPoint y: 314, endPoint x: 967, endPoint y: 632, distance: 782.4
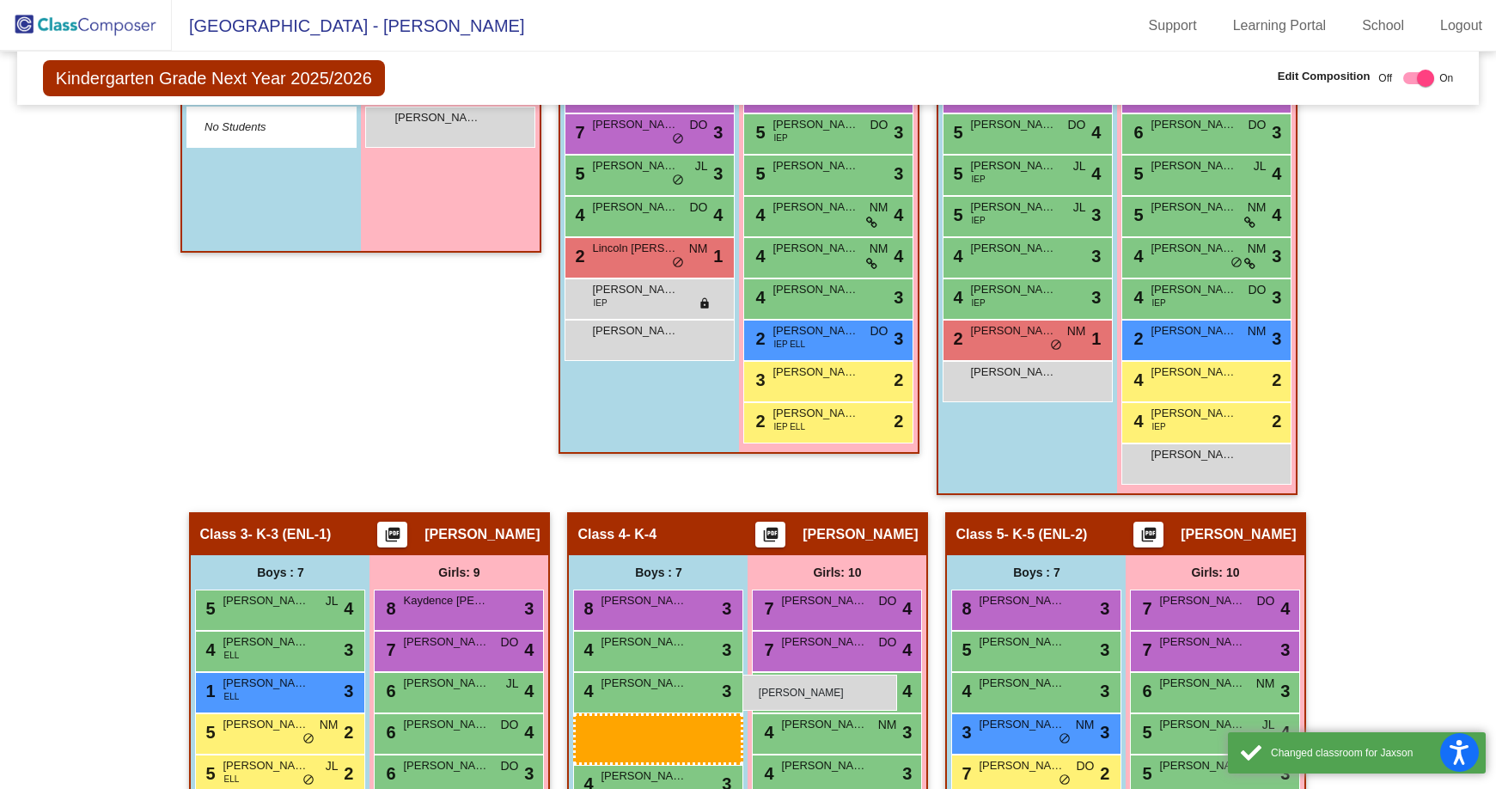
scroll to position [580, 0]
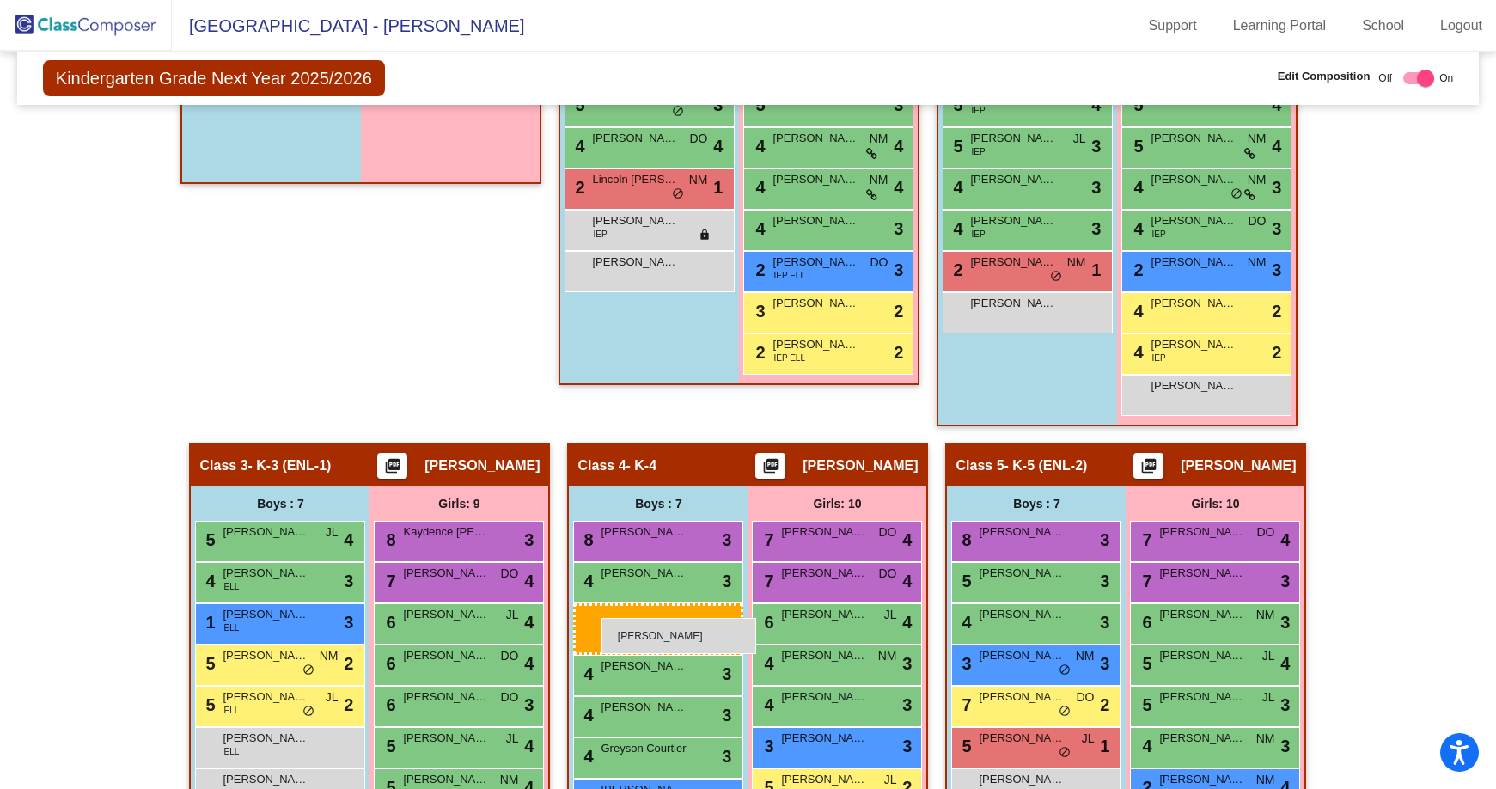
drag, startPoint x: 979, startPoint y: 651, endPoint x: 601, endPoint y: 618, distance: 378.7
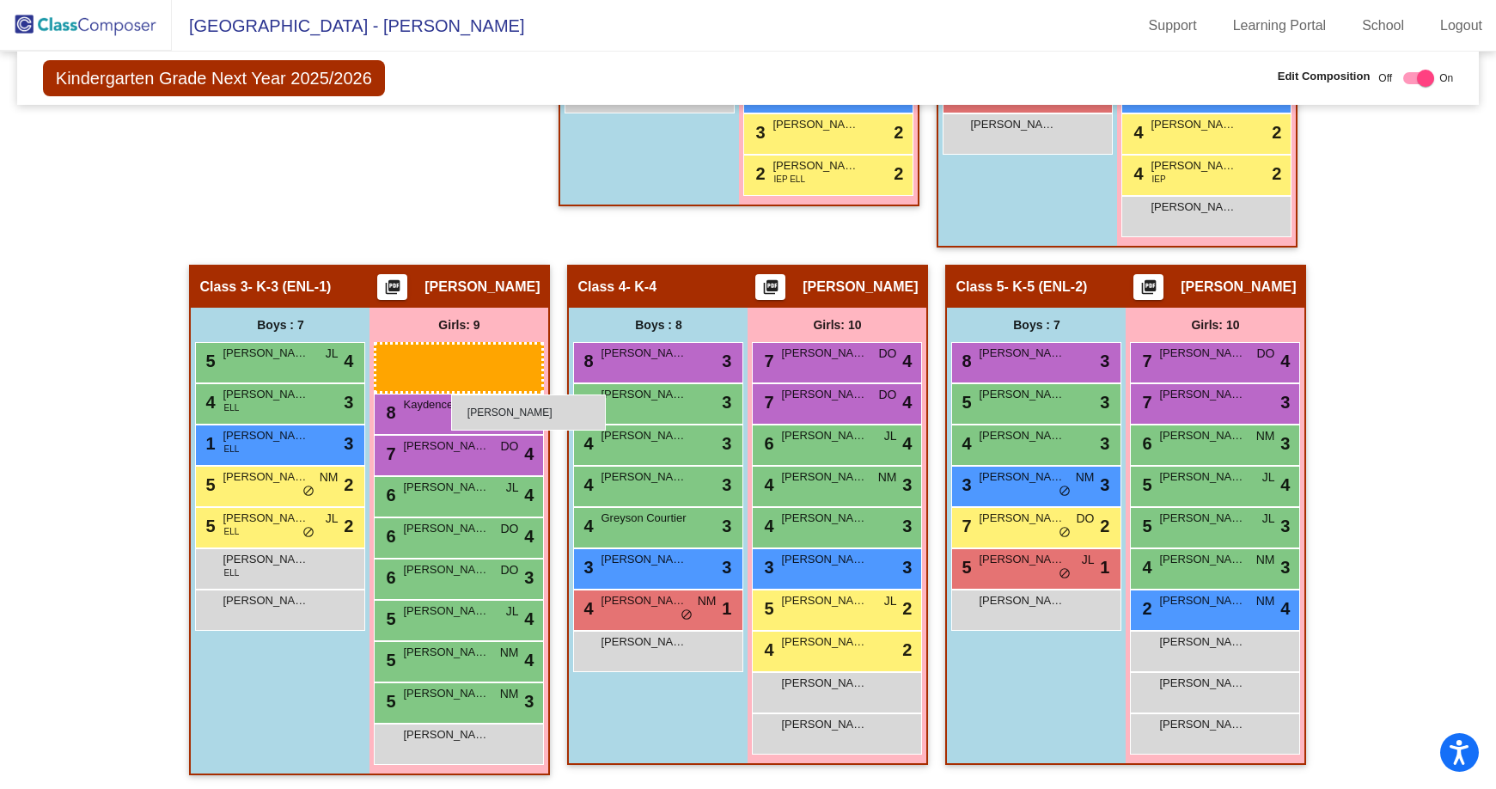
scroll to position [762, 0]
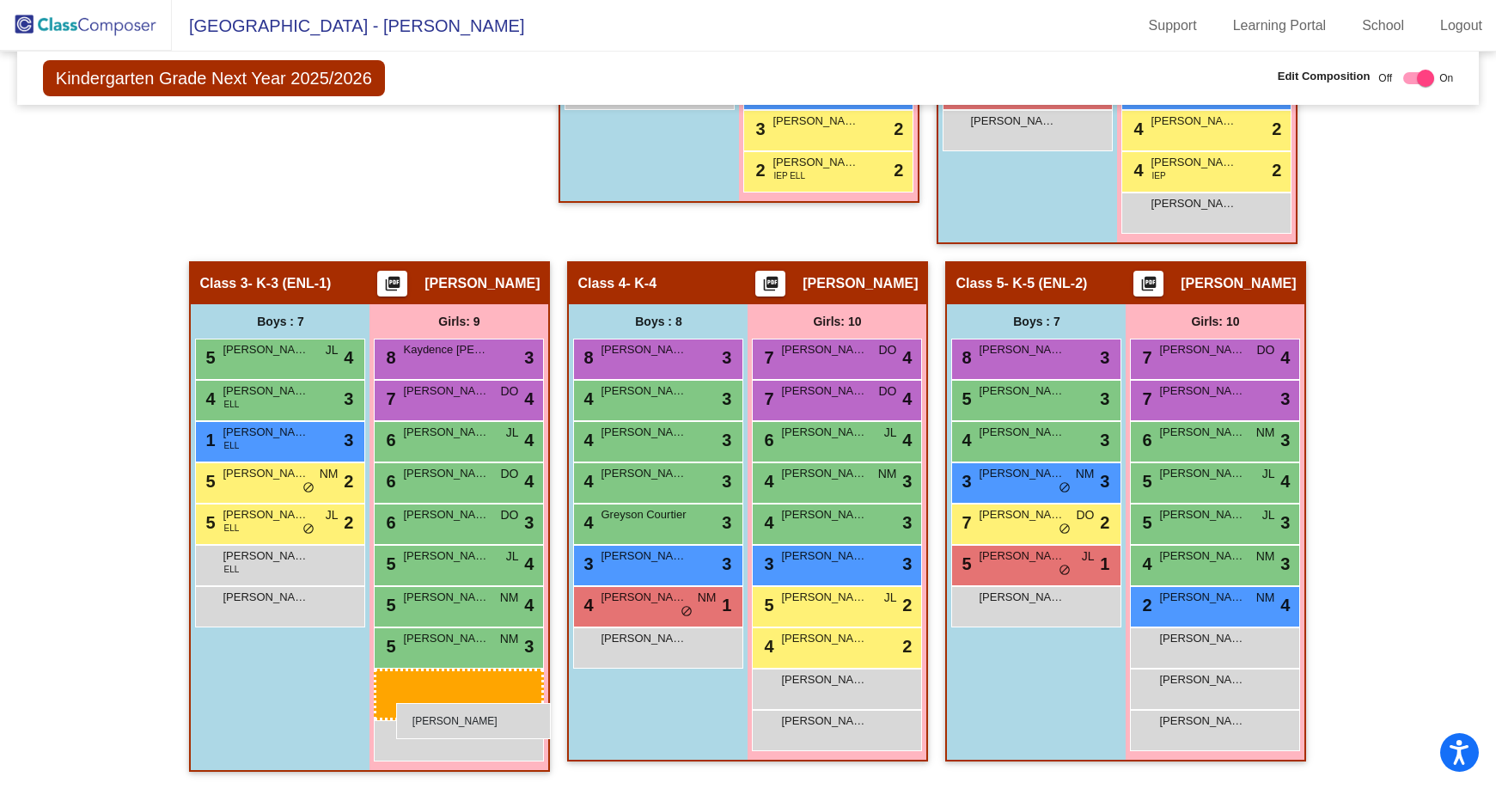
drag, startPoint x: 443, startPoint y: 317, endPoint x: 396, endPoint y: 703, distance: 388.6
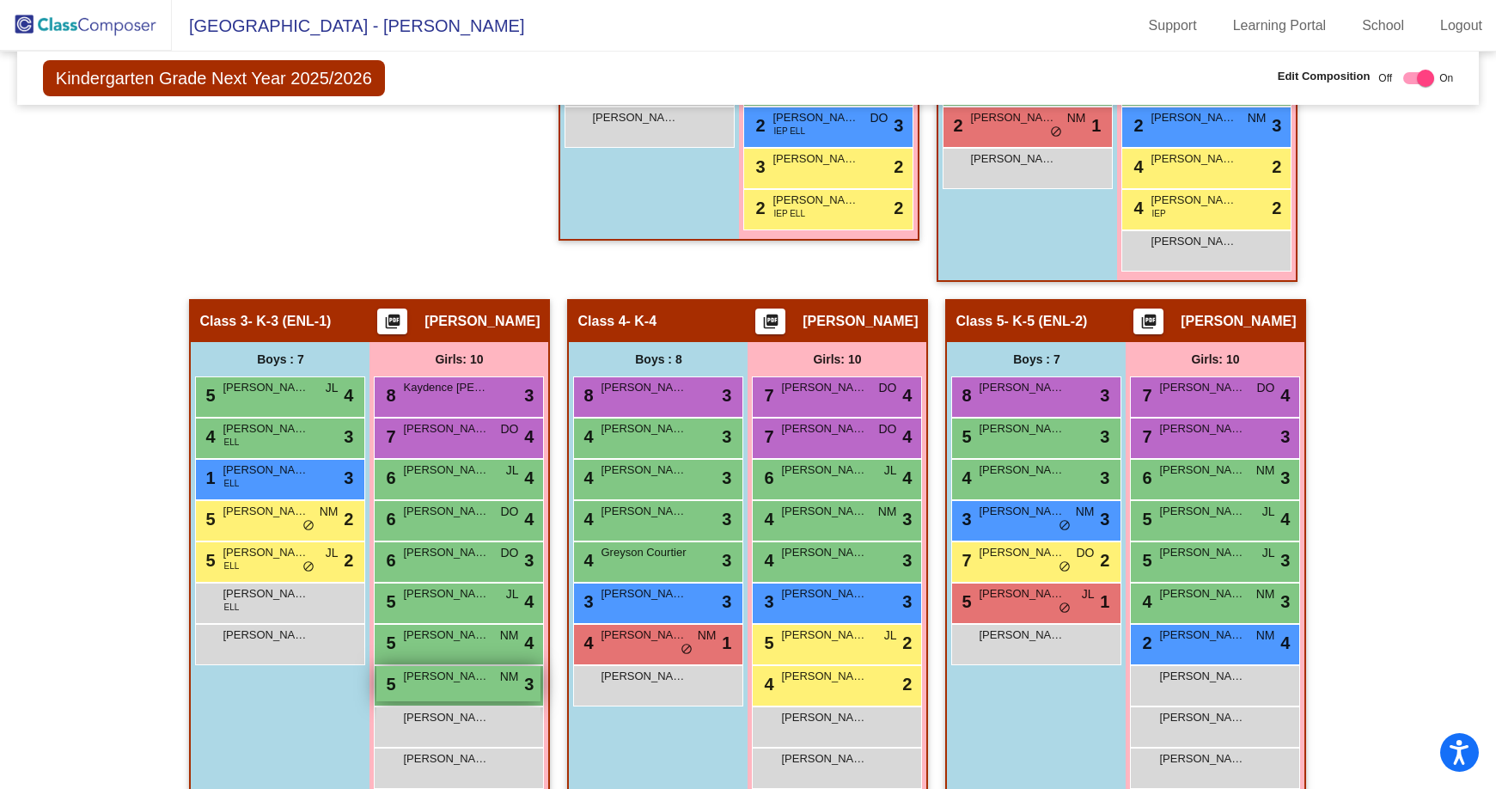
scroll to position [752, 0]
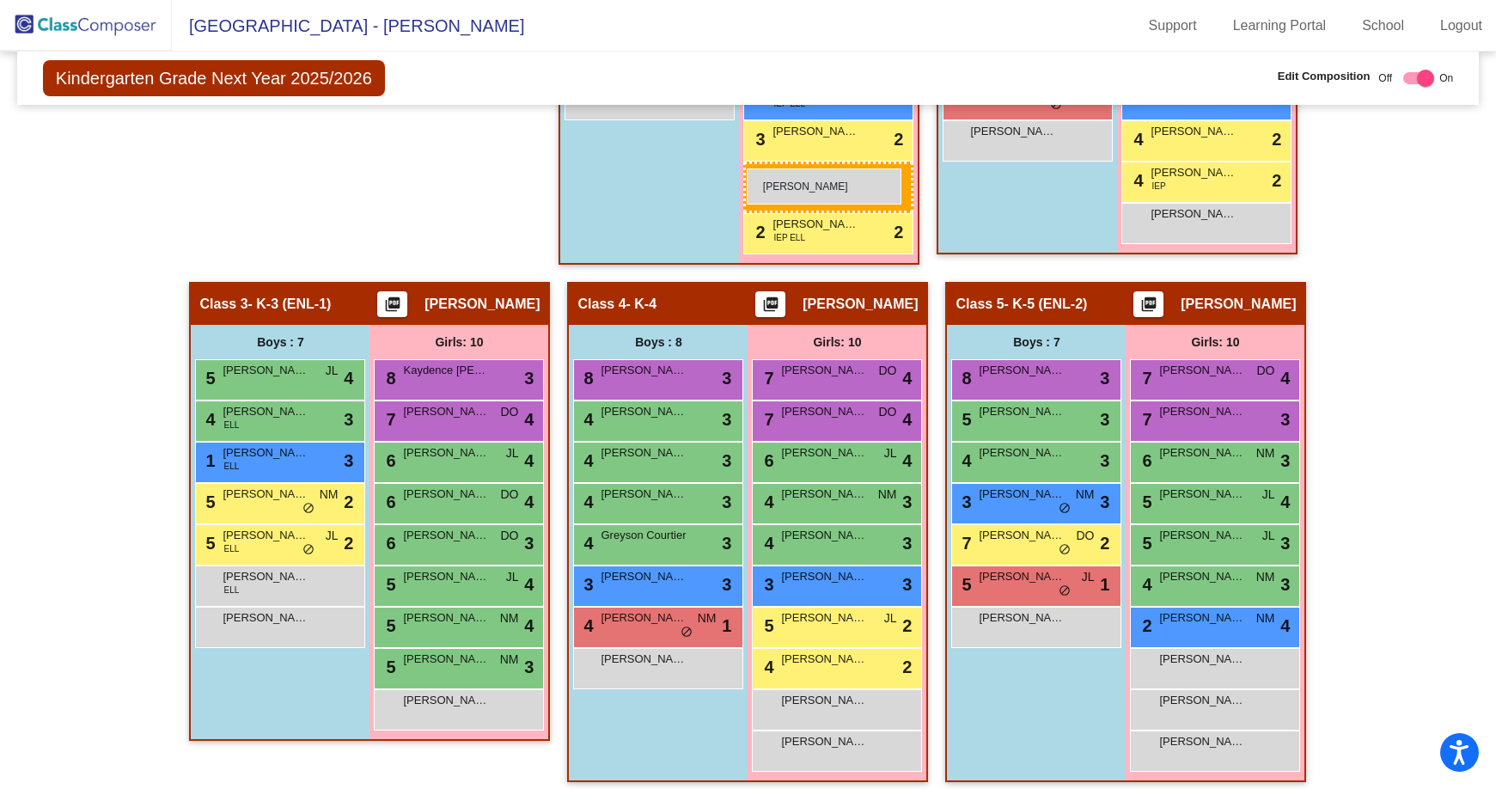
drag, startPoint x: 481, startPoint y: 738, endPoint x: 747, endPoint y: 168, distance: 628.5
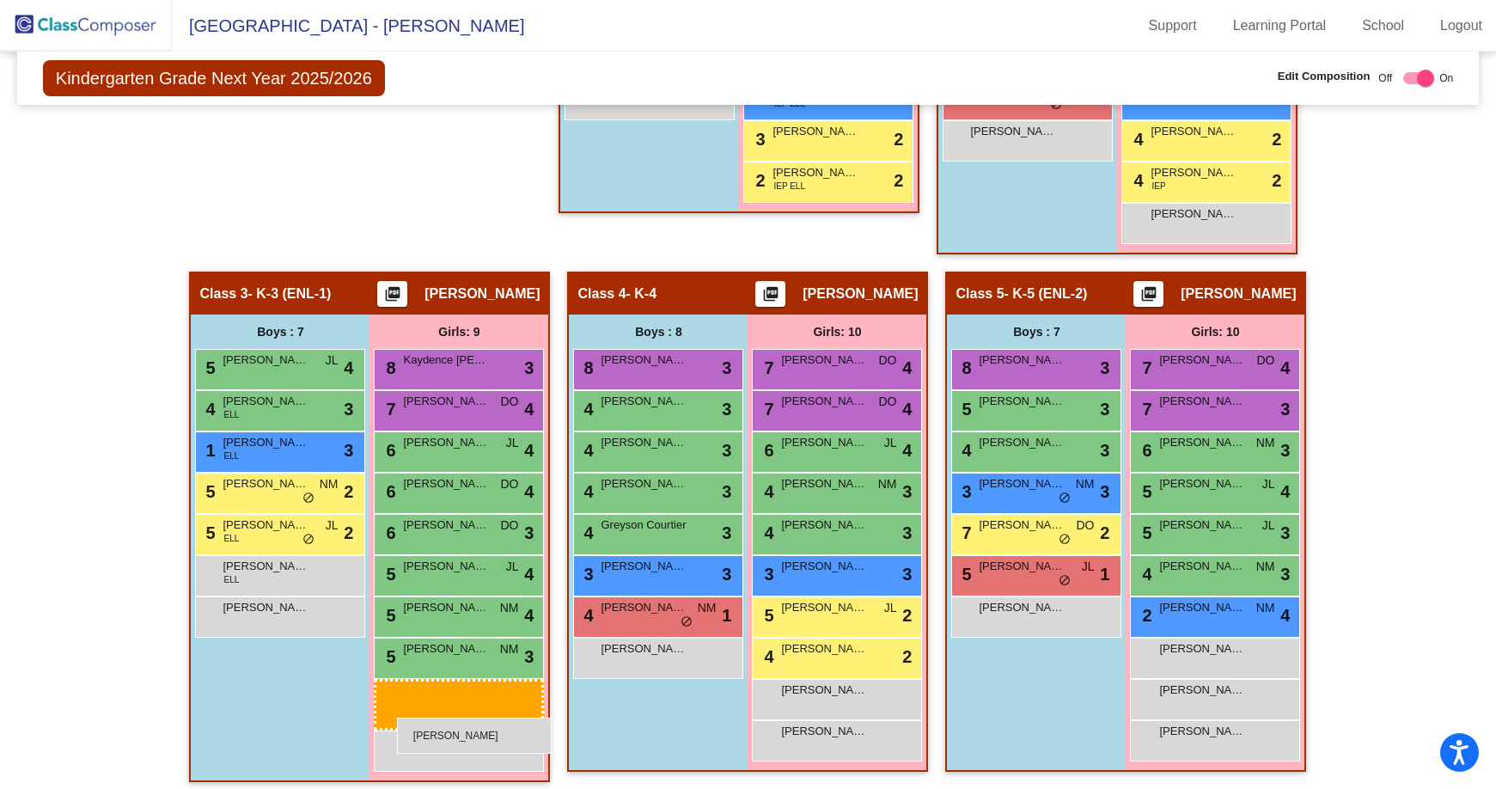
drag, startPoint x: 809, startPoint y: 217, endPoint x: 397, endPoint y: 717, distance: 648.9
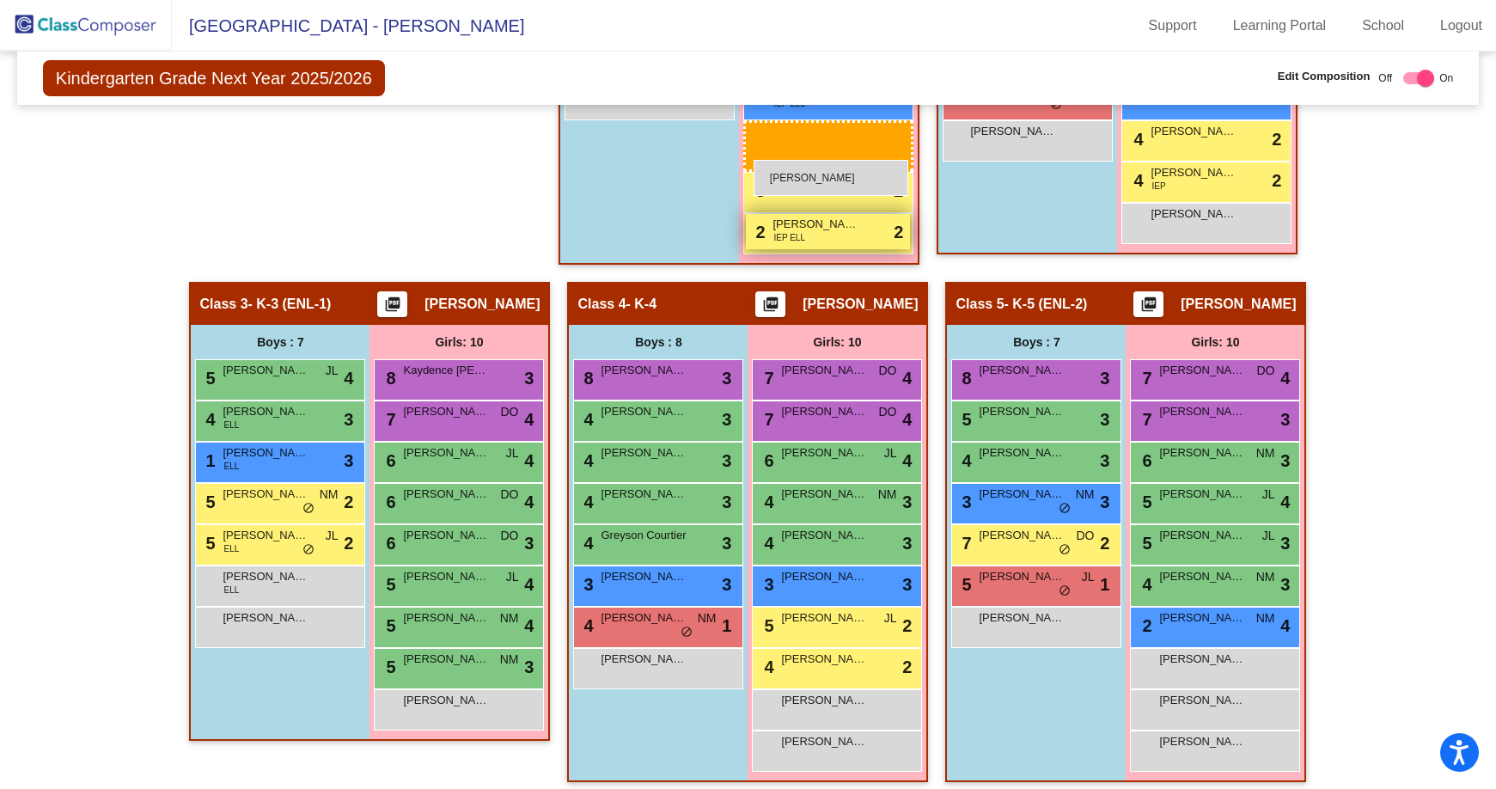
drag, startPoint x: 445, startPoint y: 745, endPoint x: 753, endPoint y: 165, distance: 656.5
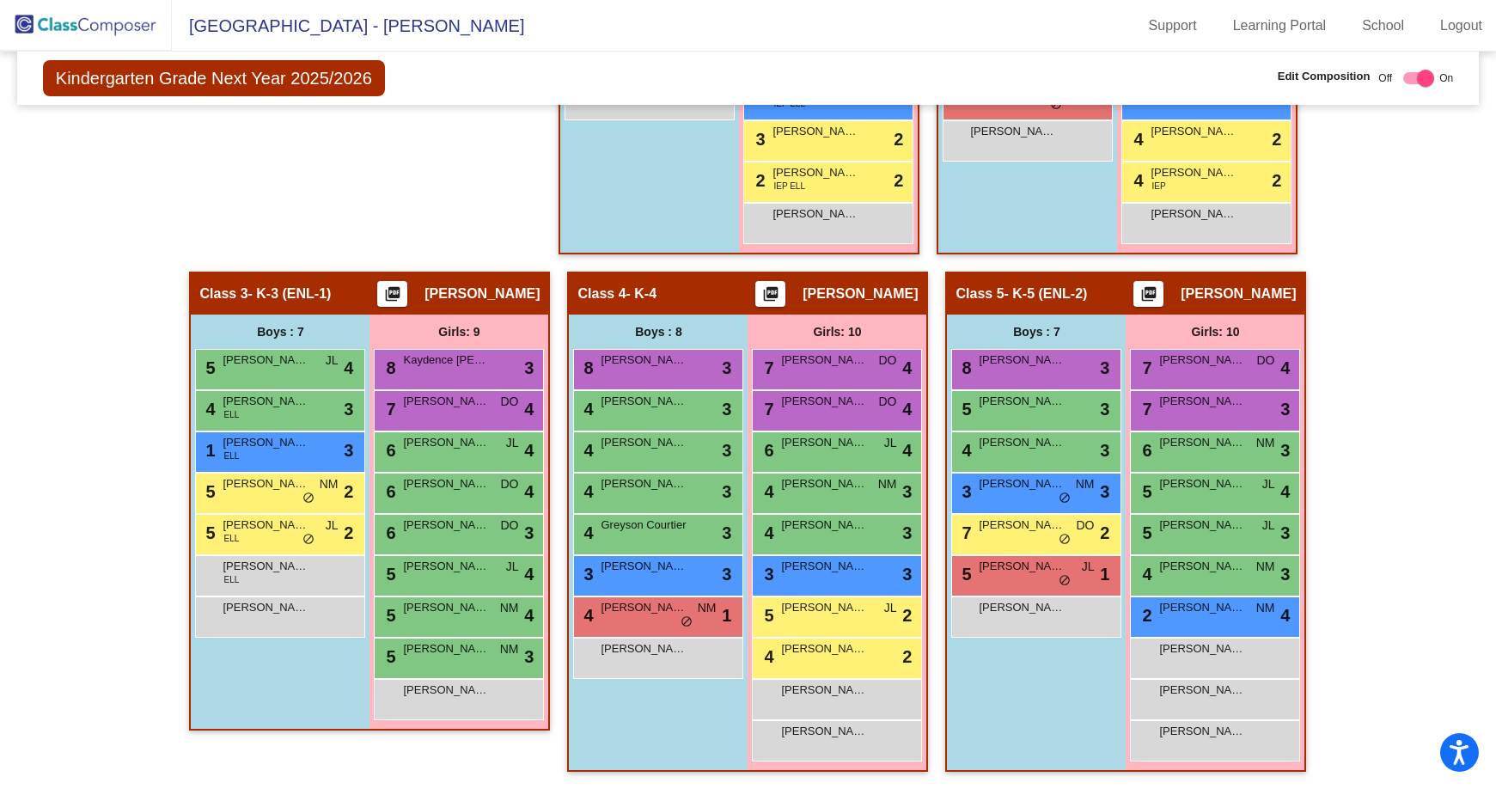
click at [107, 21] on img at bounding box center [86, 25] width 172 height 51
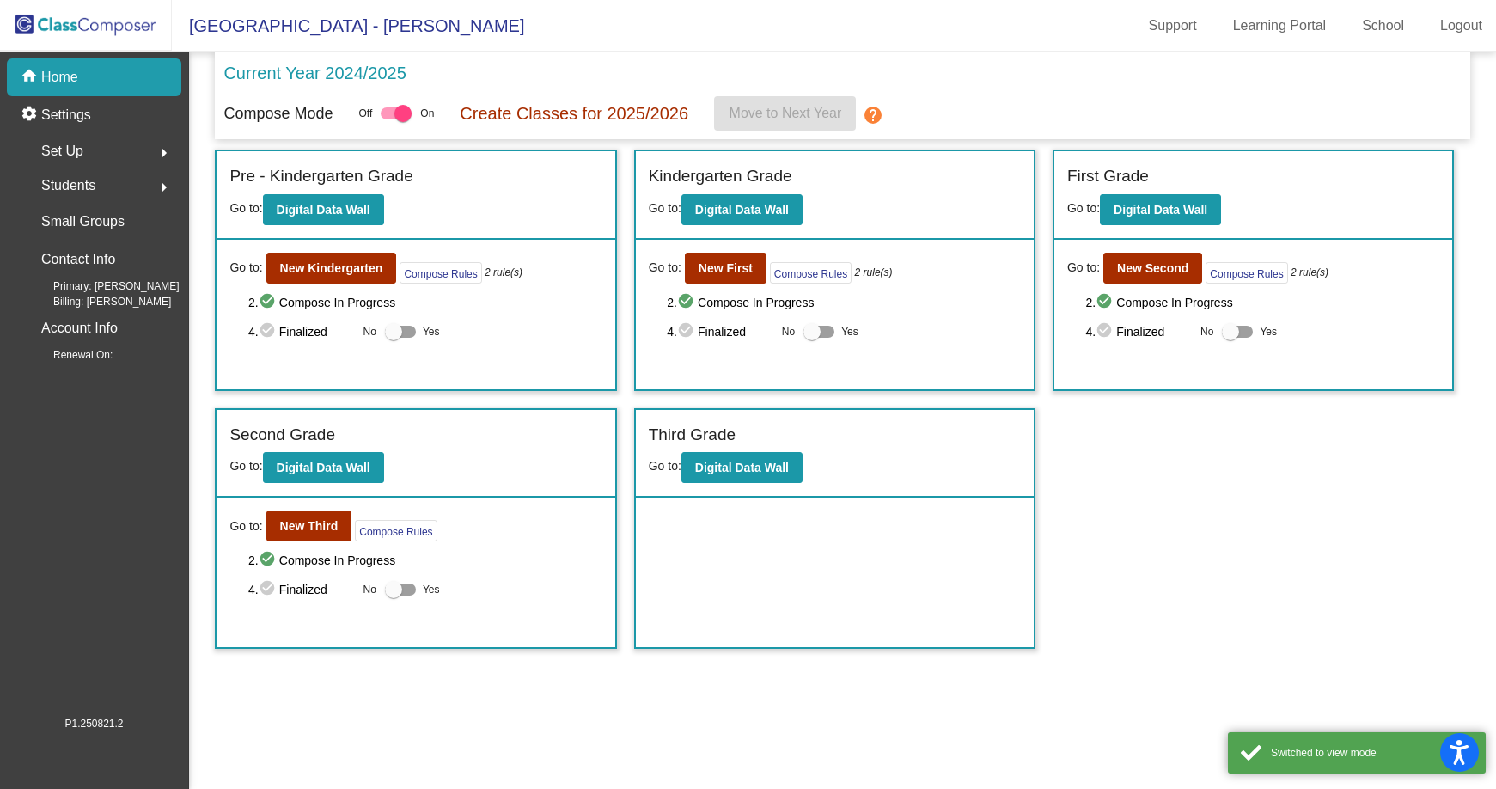
click at [1162, 251] on div "Go to: New Second Compose Rules 2 rule(s) 2. check_circle Compose In Progress 4…" at bounding box center [1253, 315] width 398 height 150
click at [1163, 256] on button "New Second" at bounding box center [1152, 268] width 99 height 31
